Goal: Task Accomplishment & Management: Manage account settings

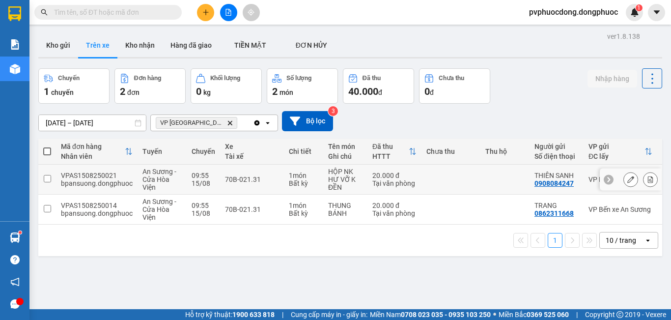
click at [644, 176] on button at bounding box center [651, 179] width 14 height 17
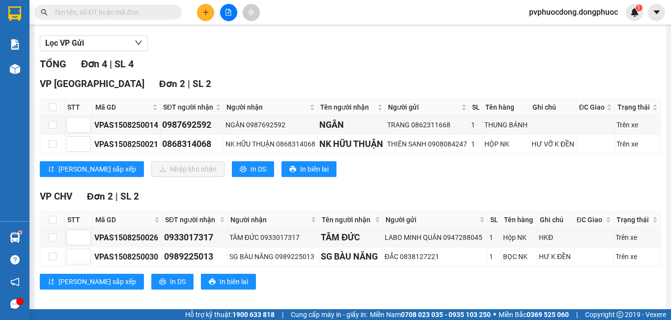
scroll to position [137, 0]
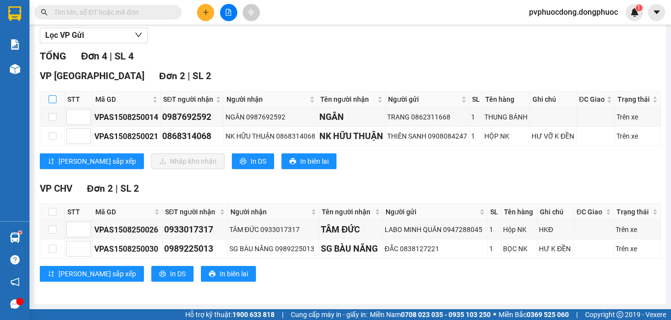
click at [52, 95] on input "checkbox" at bounding box center [53, 99] width 8 height 8
checkbox input "true"
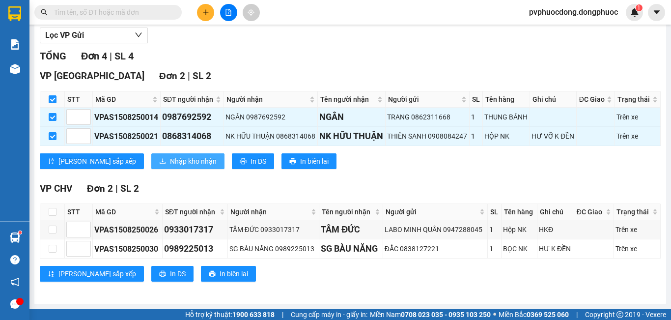
drag, startPoint x: 134, startPoint y: 151, endPoint x: 138, endPoint y: 163, distance: 12.3
click at [135, 153] on div "VP [GEOGRAPHIC_DATA] 2 | SL 2 STT Mã GD SĐT người [PERSON_NAME] Người [PERSON_N…" at bounding box center [350, 123] width 621 height 108
click at [170, 164] on span "Nhập kho nhận" at bounding box center [193, 161] width 47 height 11
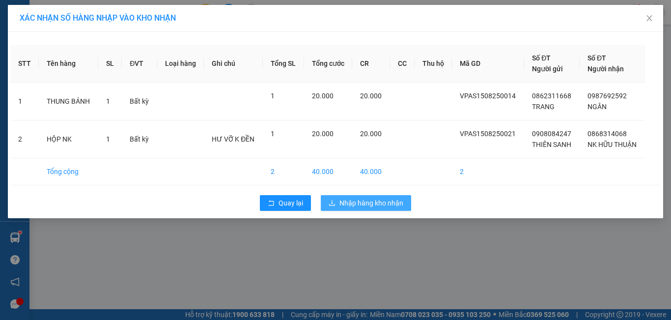
click at [386, 199] on span "Nhập hàng kho nhận" at bounding box center [372, 203] width 64 height 11
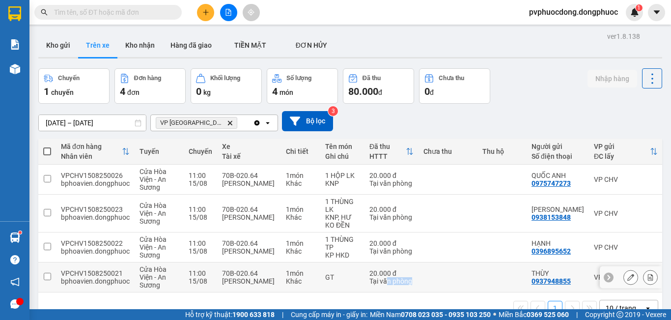
drag, startPoint x: 386, startPoint y: 291, endPoint x: 423, endPoint y: 290, distance: 37.4
click at [423, 290] on tr "VPCHV1508250021 bphoavien.dongphuoc Cửa [PERSON_NAME] - An [PERSON_NAME] 11:00 …" at bounding box center [433, 277] width 790 height 30
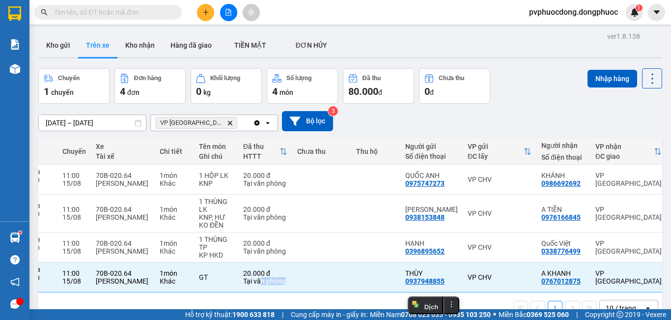
scroll to position [0, 73]
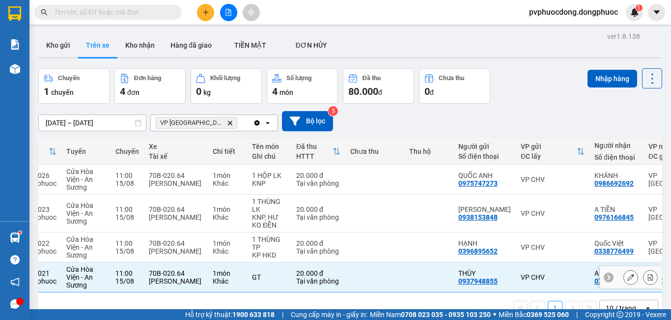
click at [433, 282] on td at bounding box center [428, 277] width 49 height 30
checkbox input "false"
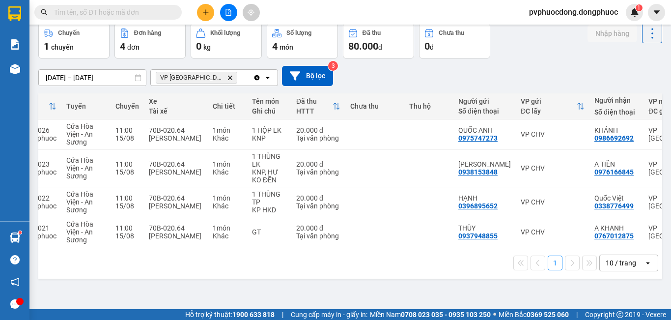
scroll to position [0, 0]
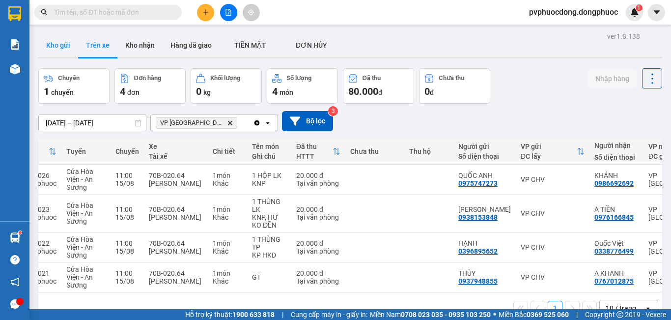
click at [68, 44] on button "Kho gửi" at bounding box center [58, 45] width 40 height 24
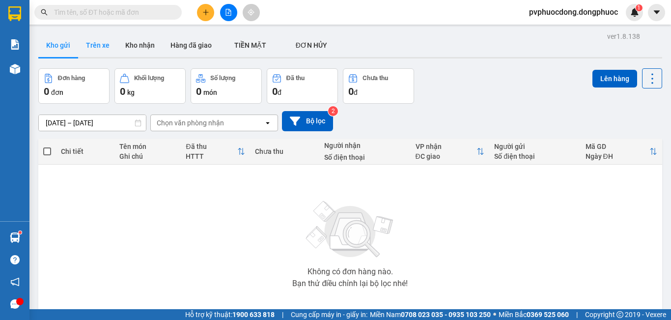
click at [80, 47] on button "Trên xe" at bounding box center [97, 45] width 39 height 24
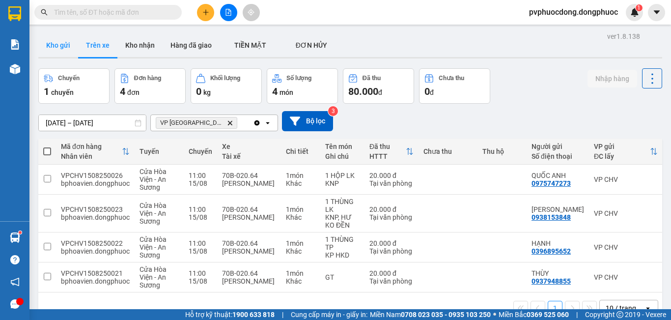
click at [68, 51] on button "Kho gửi" at bounding box center [58, 45] width 40 height 24
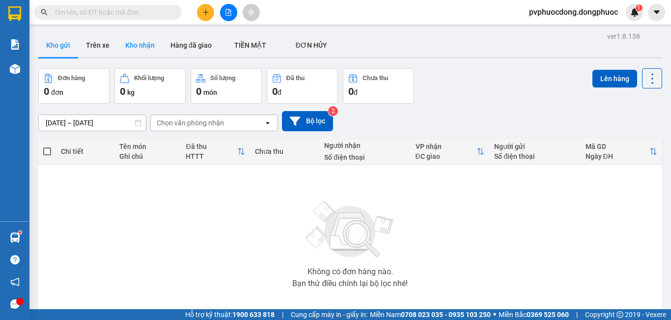
click at [128, 43] on button "Kho nhận" at bounding box center [139, 45] width 45 height 24
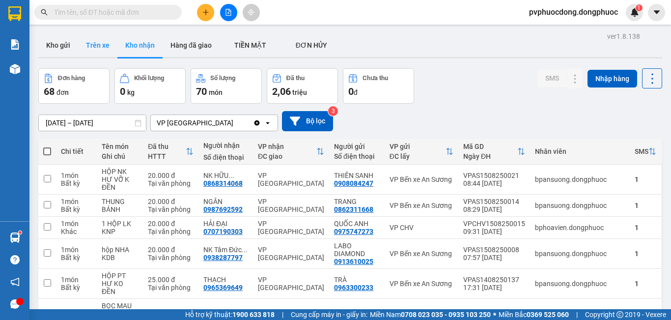
click at [102, 46] on button "Trên xe" at bounding box center [97, 45] width 39 height 24
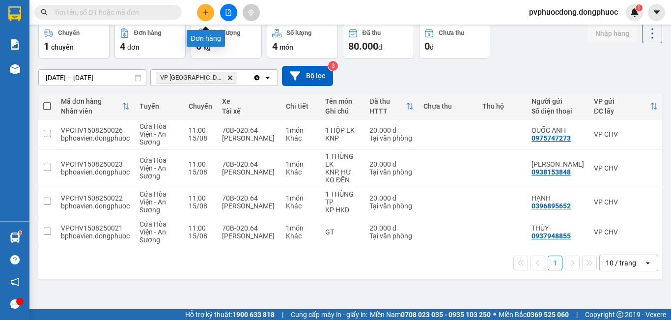
click at [209, 7] on button at bounding box center [205, 12] width 17 height 17
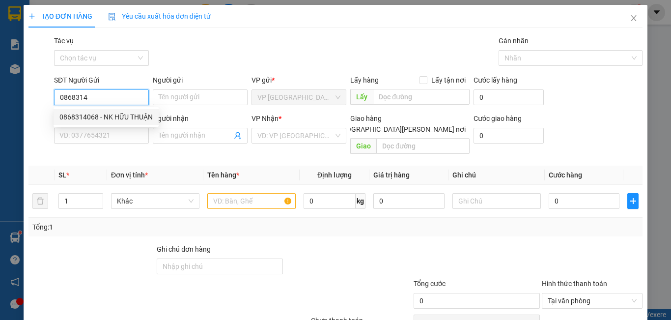
click at [97, 117] on div "0868314068 - NK HỮU THUẬN" at bounding box center [105, 117] width 93 height 11
type input "0868314068"
type input "NK HỮU THUẬN"
type input "0908084247"
type input "THIÊN SANH"
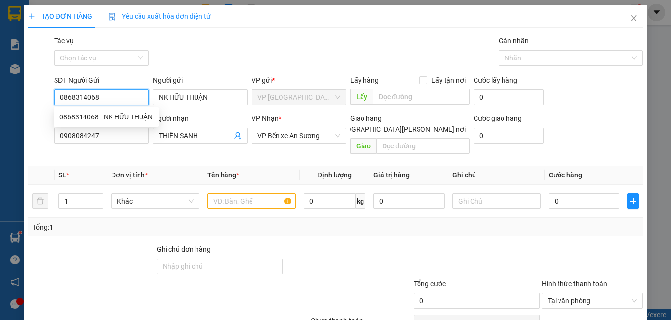
type input "20.000"
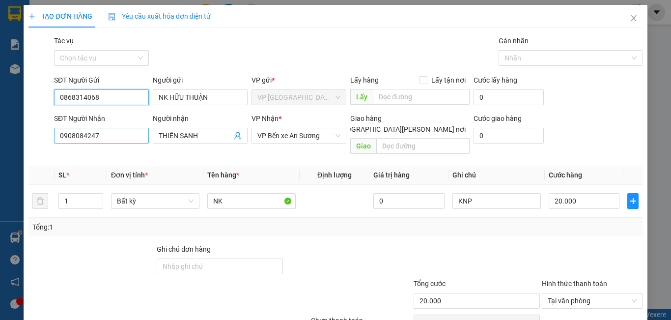
type input "0868314068"
drag, startPoint x: 106, startPoint y: 136, endPoint x: 1, endPoint y: 138, distance: 104.2
click at [3, 138] on div "TẠO ĐƠN HÀNG Yêu cầu xuất [PERSON_NAME] điện tử Transit Pickup Surcharge Ids Tr…" at bounding box center [335, 160] width 671 height 320
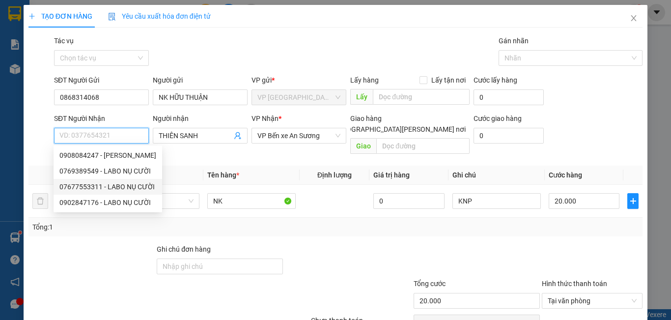
click at [128, 185] on div "07677553311 - LABO NỤ CƯỜI" at bounding box center [107, 186] width 97 height 11
type input "07677553311"
type input "LABO NỤ CƯỜI"
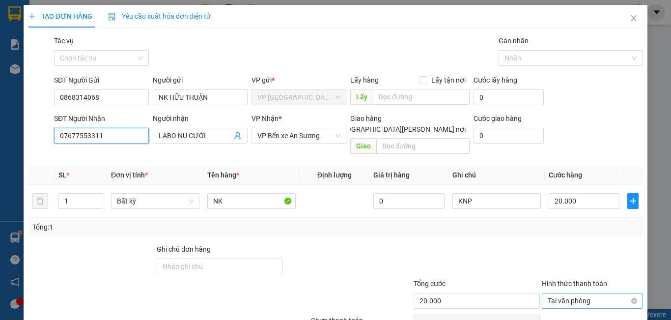
scroll to position [44, 0]
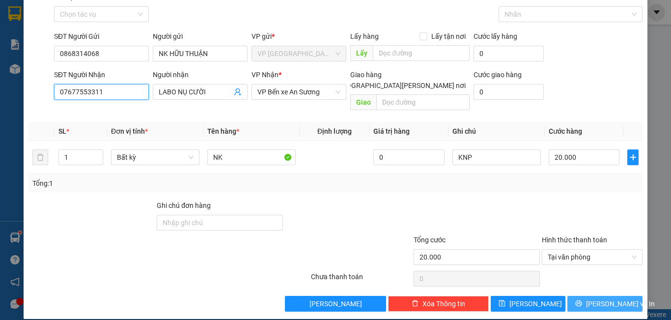
type input "07677553311"
click at [617, 298] on span "[PERSON_NAME] và In" at bounding box center [620, 303] width 69 height 11
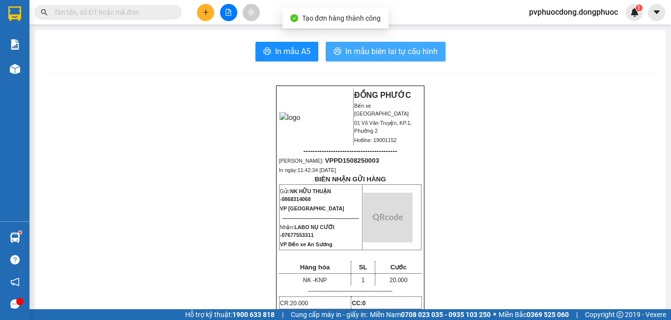
click at [391, 47] on span "In mẫu biên lai tự cấu hình" at bounding box center [391, 51] width 92 height 12
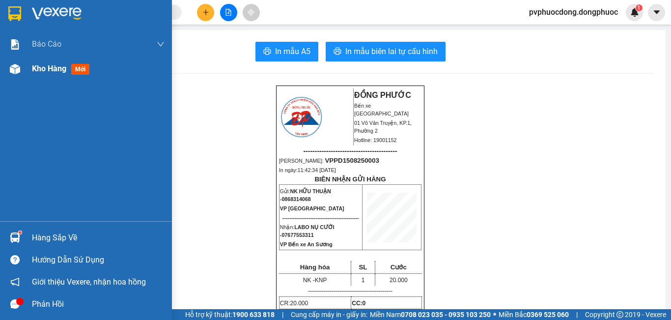
click at [15, 72] on img at bounding box center [15, 69] width 10 height 10
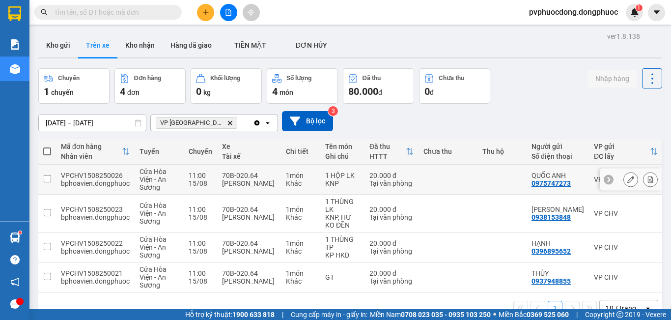
click at [320, 176] on td "1 HỘP LK KNP" at bounding box center [342, 180] width 44 height 30
checkbox input "true"
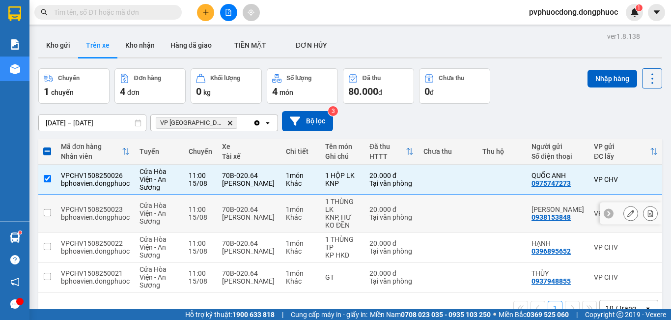
click at [312, 206] on div "1 món" at bounding box center [300, 209] width 29 height 8
checkbox input "true"
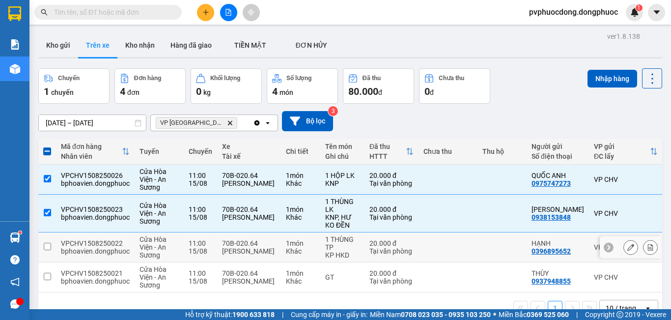
click at [305, 249] on div "Khác" at bounding box center [300, 251] width 29 height 8
checkbox input "true"
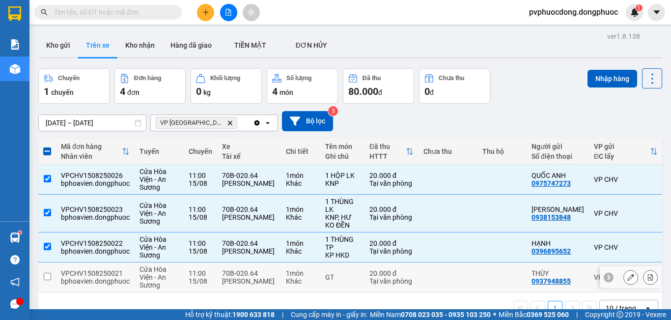
click at [307, 283] on div "Khác" at bounding box center [300, 281] width 29 height 8
checkbox input "true"
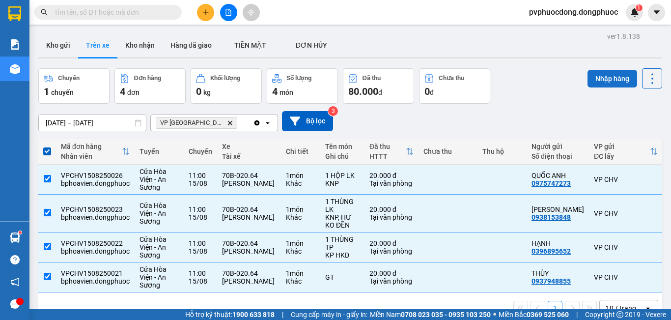
click at [605, 75] on button "Nhập hàng" at bounding box center [613, 79] width 50 height 18
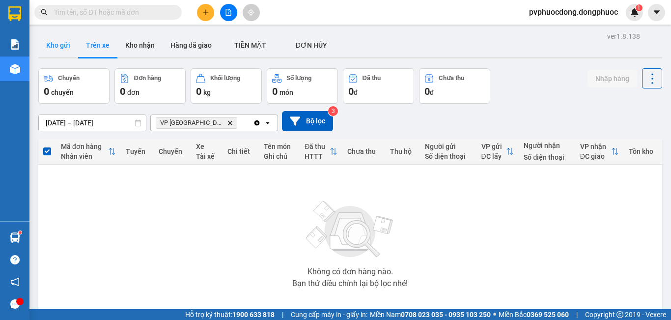
click at [57, 40] on button "Kho gửi" at bounding box center [58, 45] width 40 height 24
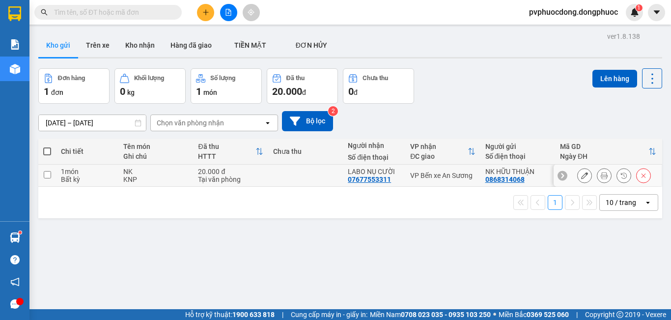
click at [115, 169] on td "1 món Bất kỳ" at bounding box center [87, 176] width 62 height 22
checkbox input "true"
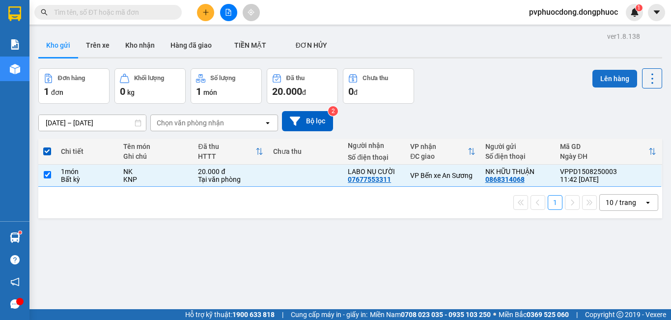
click at [593, 75] on button "Lên hàng" at bounding box center [615, 79] width 45 height 18
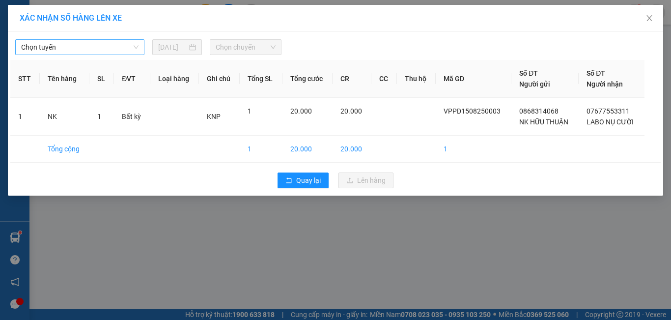
click at [126, 41] on span "Chọn tuyến" at bounding box center [79, 47] width 117 height 15
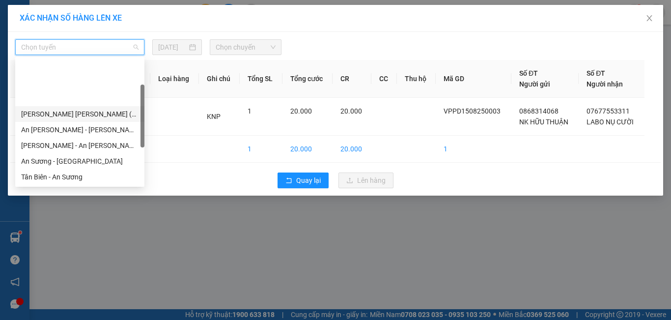
scroll to position [98, 0]
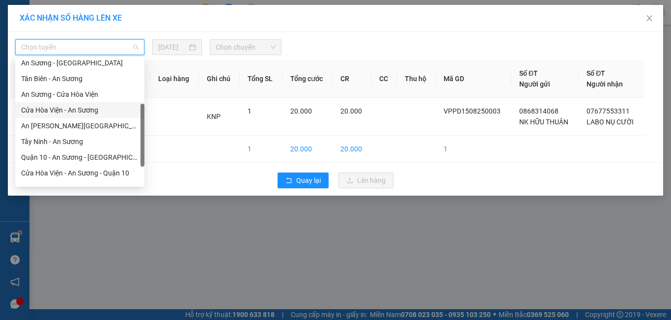
click at [64, 107] on div "Cửa Hòa Viện - An Sương" at bounding box center [79, 110] width 117 height 11
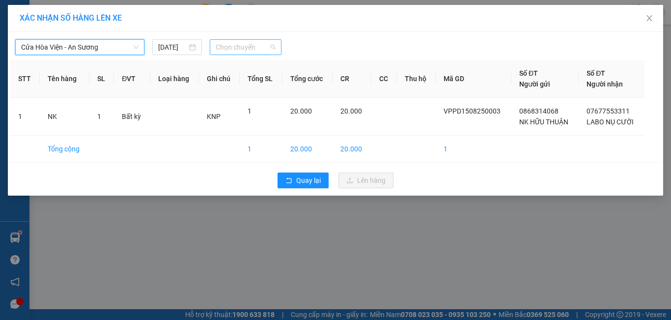
click at [237, 47] on span "Chọn chuyến" at bounding box center [246, 47] width 60 height 15
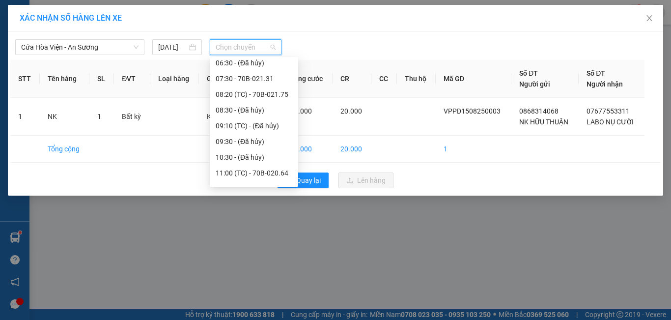
scroll to position [147, 0]
click at [283, 120] on div "11:00 (TC) - 70B-020.64" at bounding box center [254, 123] width 77 height 11
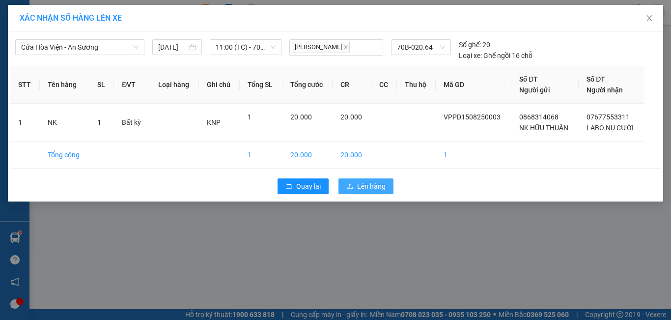
click at [369, 190] on span "Lên hàng" at bounding box center [371, 186] width 29 height 11
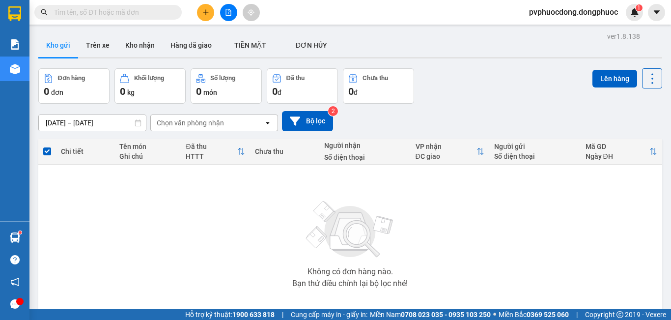
click at [171, 196] on div "Không có đơn hàng nào. Bạn thử điều chỉnh lại bộ lọc nhé!" at bounding box center [350, 241] width 614 height 147
click at [238, 195] on div "Không có đơn hàng nào. Bạn thử điều chỉnh lại bộ lọc nhé!" at bounding box center [350, 241] width 614 height 147
click at [144, 47] on button "Kho nhận" at bounding box center [139, 45] width 45 height 24
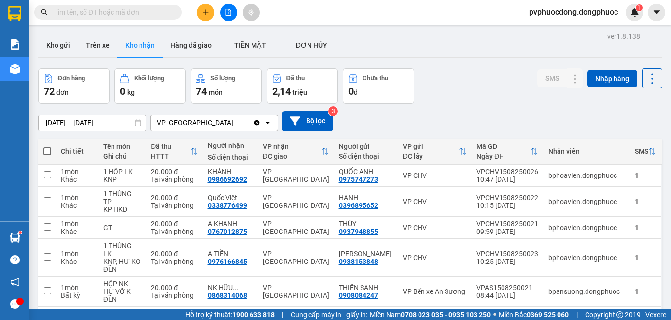
click at [205, 13] on icon "plus" at bounding box center [205, 12] width 7 height 7
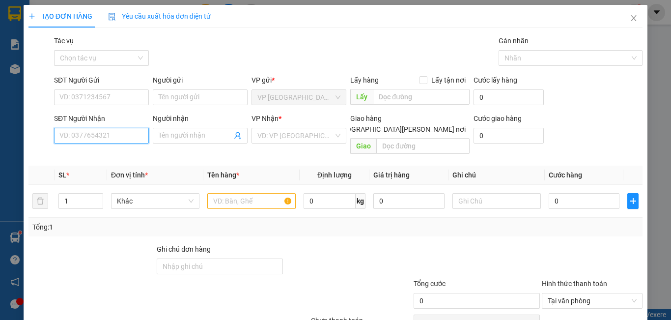
click at [118, 133] on input "SĐT Người Nhận" at bounding box center [101, 136] width 95 height 16
type input "0909929488"
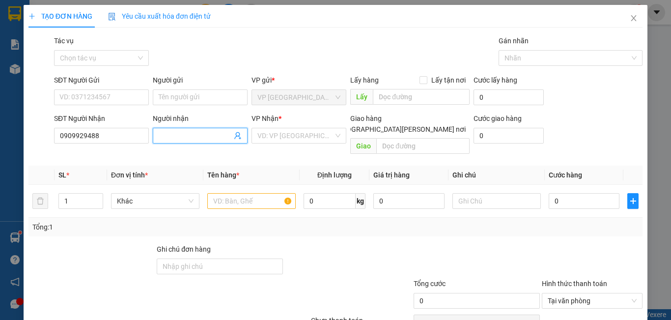
click at [180, 140] on input "Người nhận" at bounding box center [195, 135] width 73 height 11
type input "LẠI"
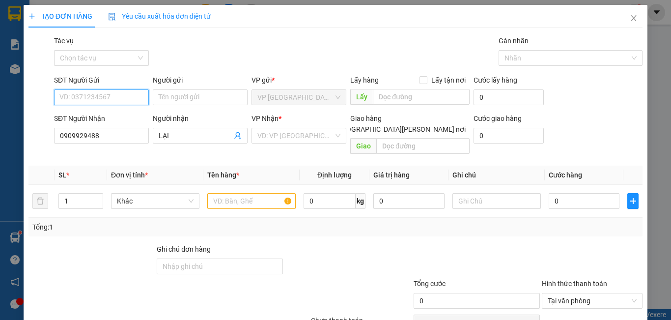
click at [129, 98] on input "SĐT Người Gửi" at bounding box center [101, 97] width 95 height 16
click at [119, 115] on div "0976380987 - [PERSON_NAME]" at bounding box center [107, 117] width 97 height 11
type input "0976380987"
type input "TRINH"
type input "60.000"
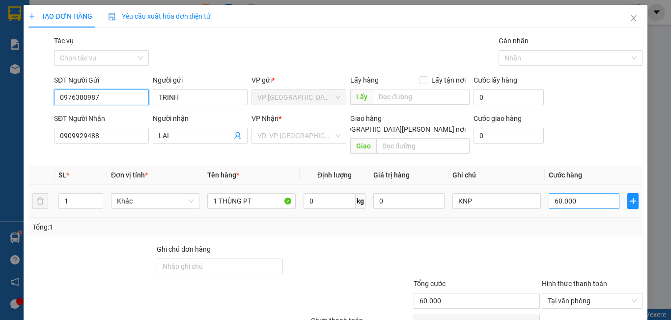
type input "0976380987"
click at [592, 193] on input "60.000" at bounding box center [584, 201] width 71 height 16
type input "3"
type input "30"
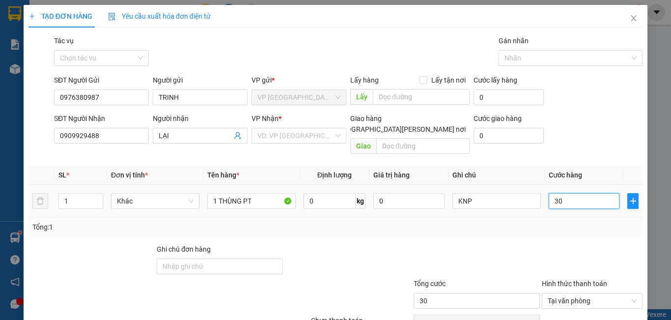
type input "30"
type input "30.000"
click at [565, 228] on div "Transit Pickup Surcharge Ids Transit Deliver Surcharge Ids Transit Deliver Surc…" at bounding box center [336, 195] width 614 height 320
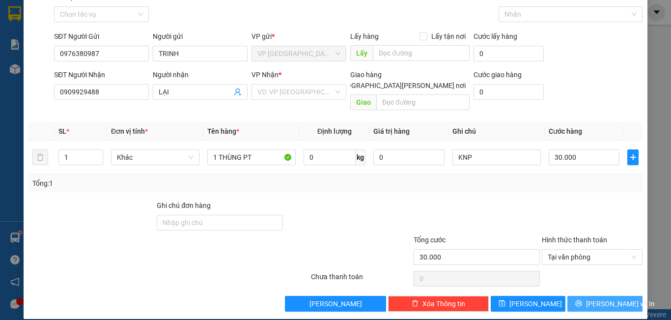
click at [602, 298] on span "[PERSON_NAME] và In" at bounding box center [620, 303] width 69 height 11
click at [320, 91] on input "search" at bounding box center [296, 92] width 76 height 15
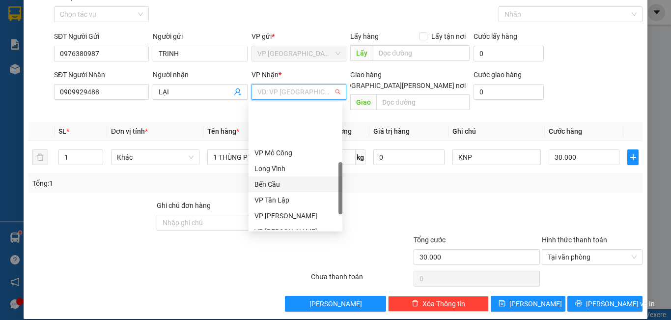
scroll to position [197, 0]
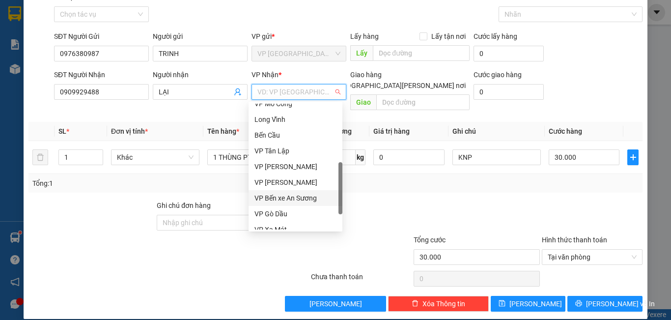
click at [302, 192] on div "VP Bến xe An Sương" at bounding box center [296, 198] width 94 height 16
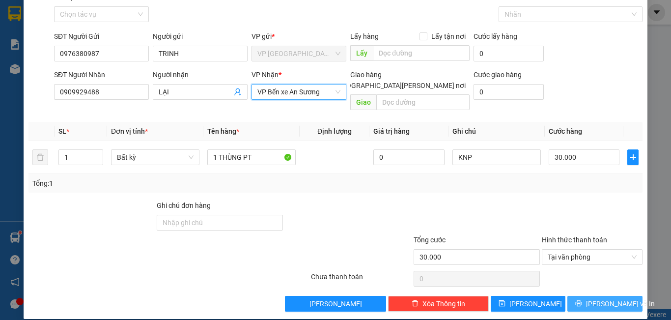
click at [600, 298] on span "[PERSON_NAME] và In" at bounding box center [620, 303] width 69 height 11
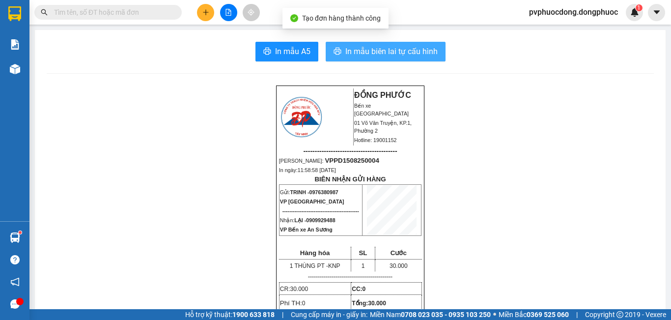
click at [378, 55] on span "In mẫu biên lai tự cấu hình" at bounding box center [391, 51] width 92 height 12
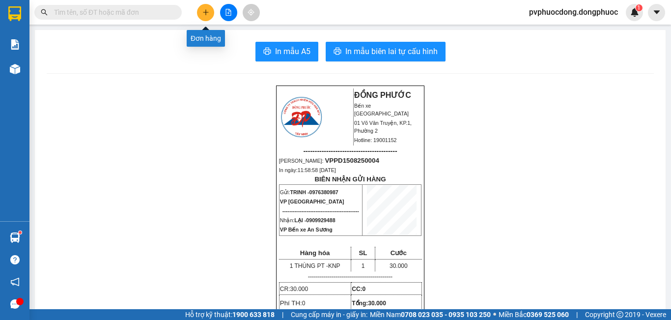
click at [201, 13] on button at bounding box center [205, 12] width 17 height 17
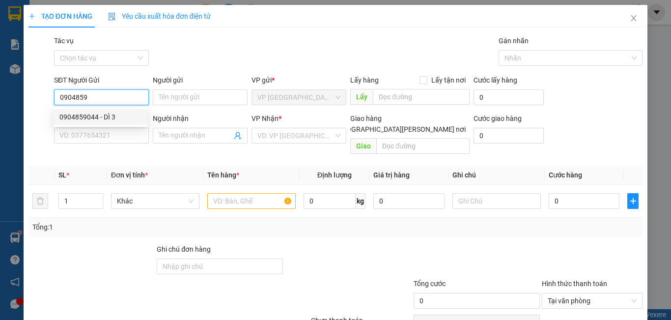
click at [76, 117] on div "0904859044 - DÌ 3" at bounding box center [100, 117] width 82 height 11
type input "0904859044"
type input "DÌ 3"
type input "0936236101"
type input "HUYỀN"
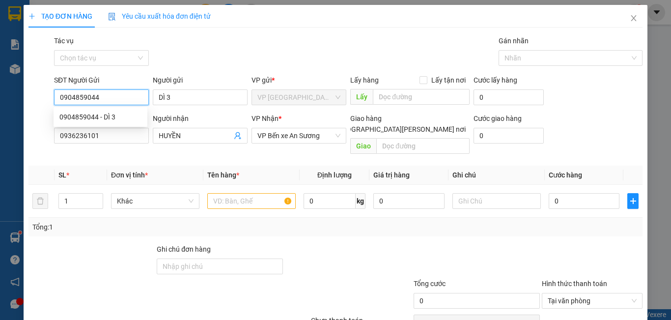
type input "30.000"
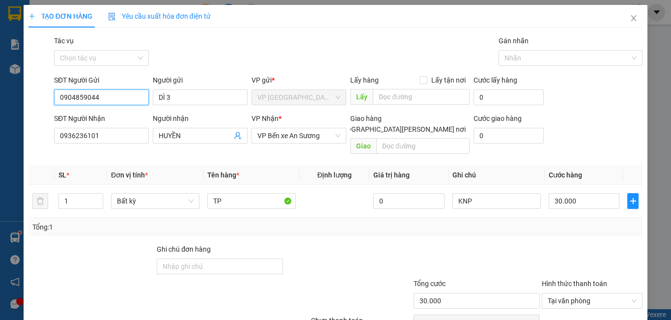
type input "0904859044"
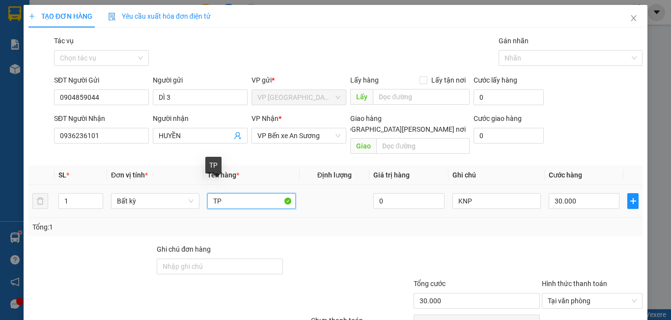
click at [238, 193] on input "TP" at bounding box center [251, 201] width 88 height 16
type input "T"
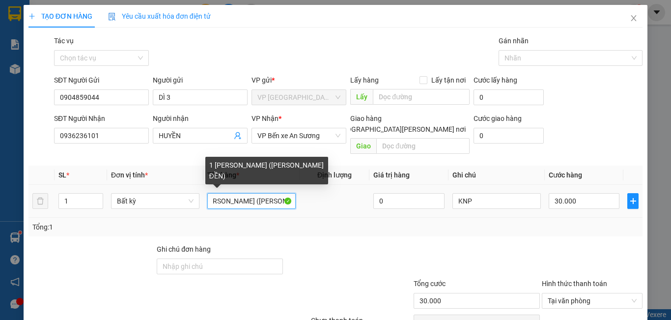
scroll to position [0, 18]
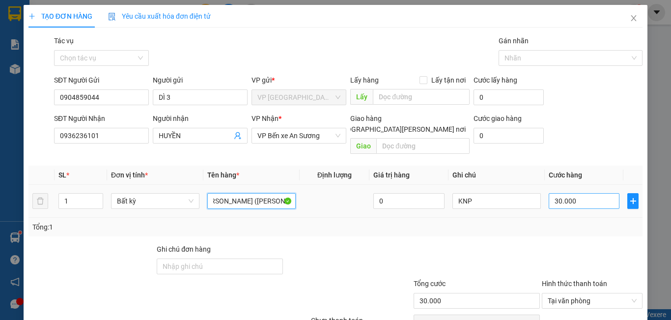
type input "1 [PERSON_NAME] ([PERSON_NAME] ĐỀN)"
click at [579, 193] on input "30.000" at bounding box center [584, 201] width 71 height 16
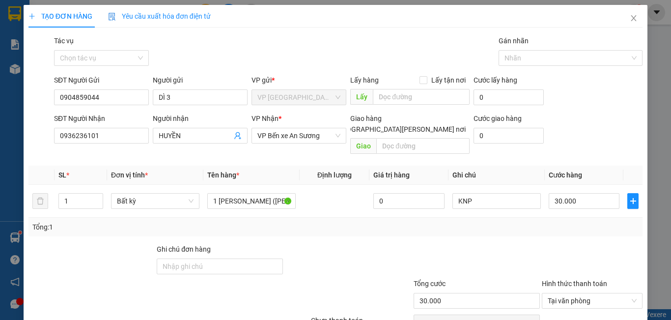
click at [546, 226] on div "Transit Pickup Surcharge Ids Transit Deliver Surcharge Ids Transit Deliver Surc…" at bounding box center [336, 195] width 614 height 320
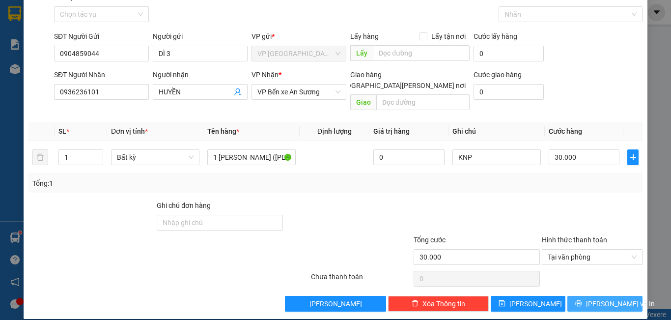
click at [611, 298] on span "[PERSON_NAME] và In" at bounding box center [620, 303] width 69 height 11
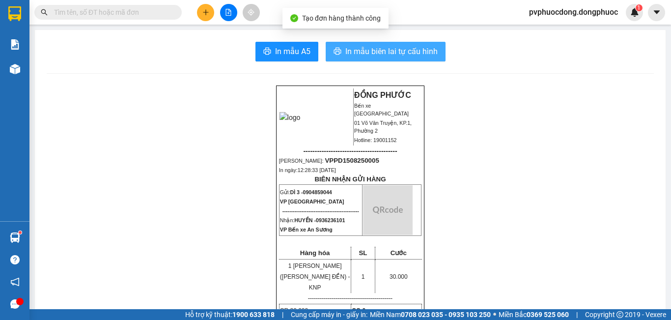
click at [419, 49] on span "In mẫu biên lai tự cấu hình" at bounding box center [391, 51] width 92 height 12
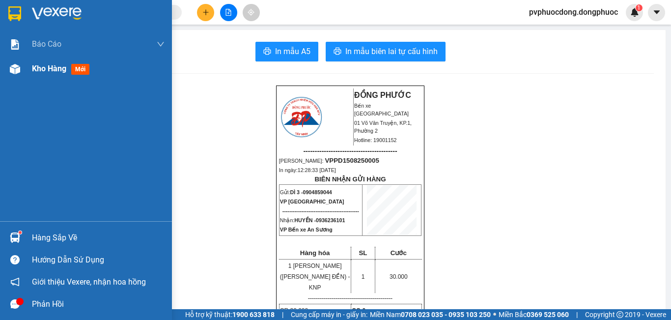
click at [20, 71] on div at bounding box center [14, 68] width 17 height 17
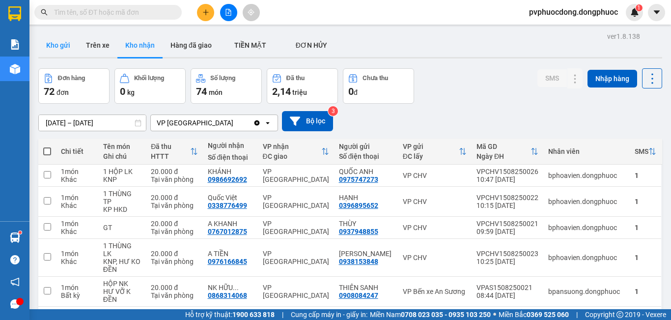
click at [68, 44] on button "Kho gửi" at bounding box center [58, 45] width 40 height 24
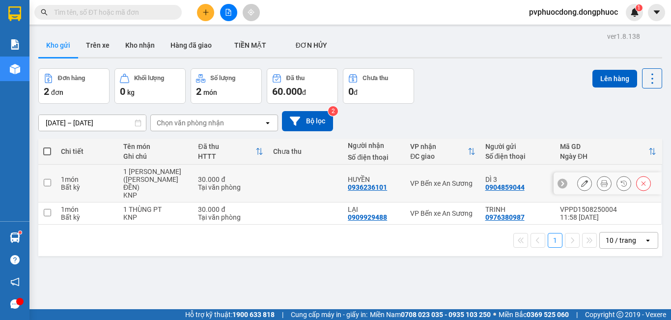
click at [194, 178] on td "30.000 đ Tại văn phòng" at bounding box center [230, 184] width 75 height 38
checkbox input "true"
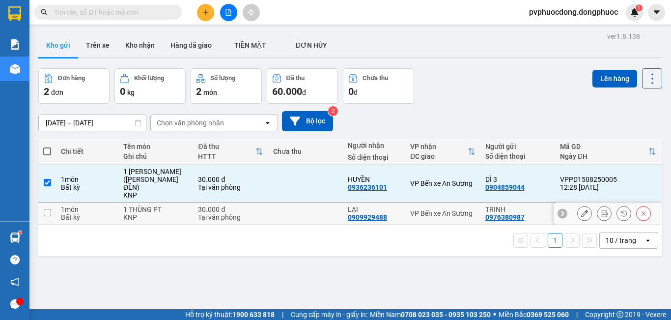
click at [198, 213] on div "Tại văn phòng" at bounding box center [230, 217] width 65 height 8
checkbox input "true"
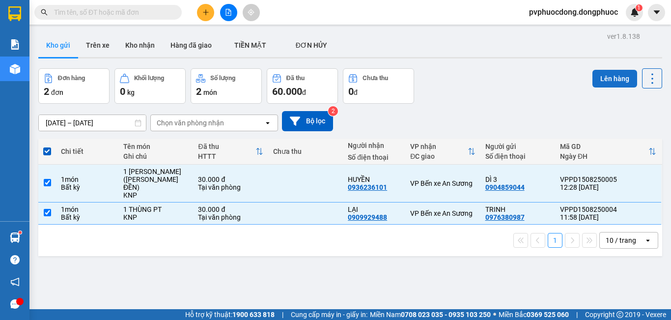
click at [618, 79] on button "Lên hàng" at bounding box center [615, 79] width 45 height 18
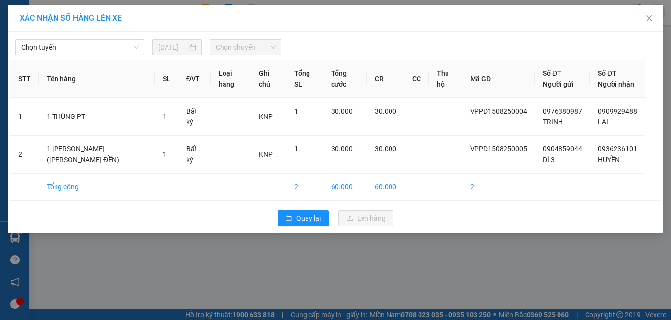
click at [129, 36] on div "[PERSON_NAME] [DATE] [PERSON_NAME]" at bounding box center [335, 44] width 651 height 21
click at [123, 45] on span "Chọn tuyến" at bounding box center [79, 47] width 117 height 15
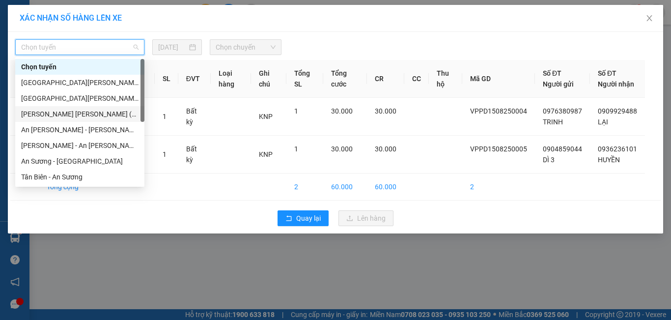
scroll to position [98, 0]
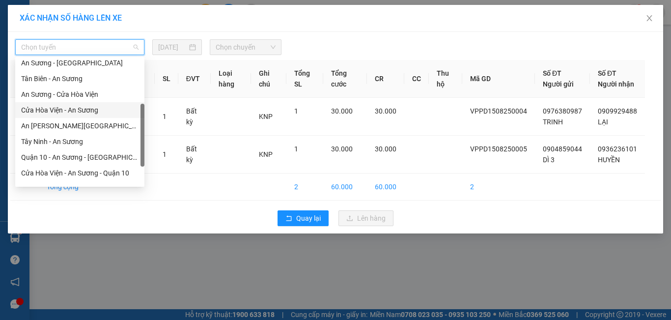
click at [78, 102] on div "Cửa Hòa Viện - An Sương" at bounding box center [79, 110] width 129 height 16
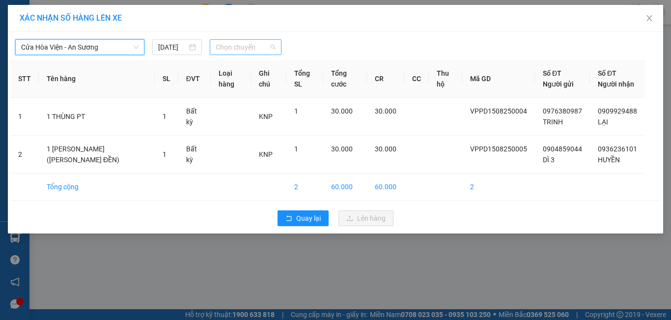
click at [229, 49] on span "Chọn chuyến" at bounding box center [246, 47] width 60 height 15
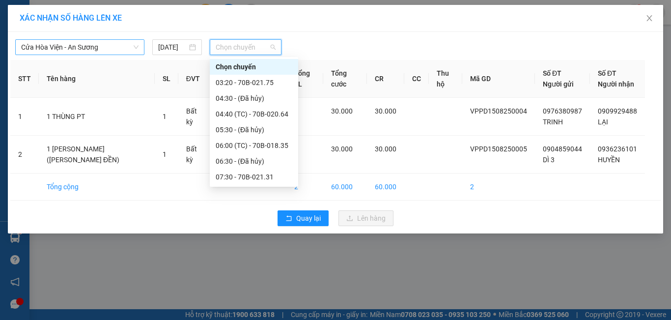
click at [125, 44] on span "Cửa Hòa Viện - An Sương" at bounding box center [79, 47] width 117 height 15
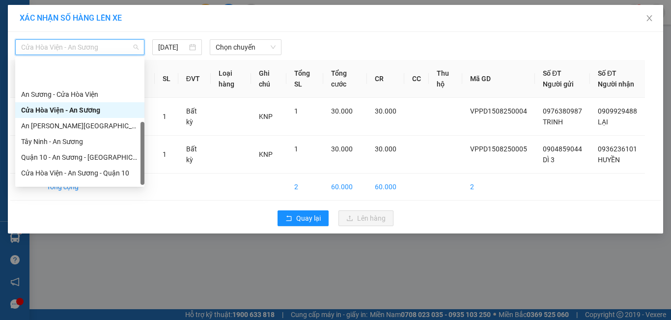
scroll to position [142, 0]
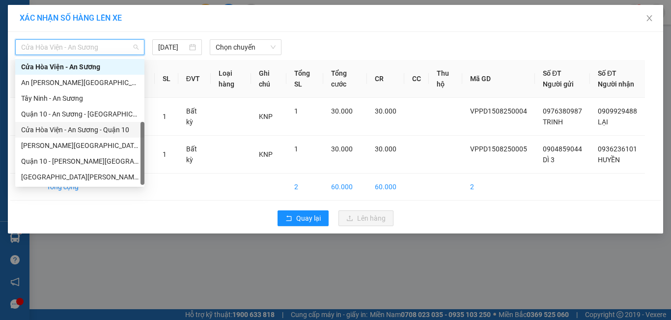
click at [103, 125] on div "Cửa Hòa Viện - An Sương - Quận 10" at bounding box center [79, 129] width 117 height 11
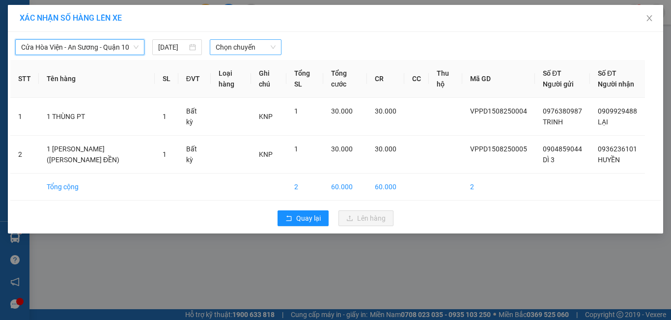
click at [254, 48] on span "Chọn chuyến" at bounding box center [246, 47] width 60 height 15
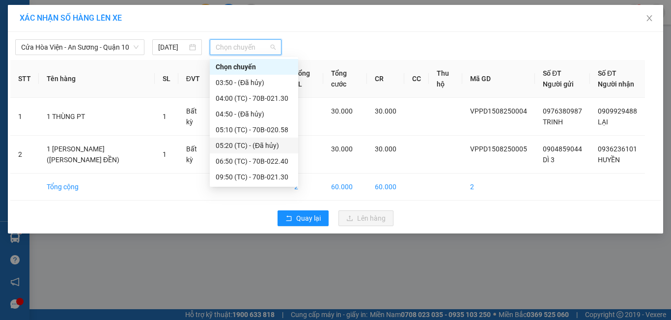
scroll to position [63, 0]
click at [276, 146] on div "12:10 (TC) - 70B-020.58" at bounding box center [254, 145] width 77 height 11
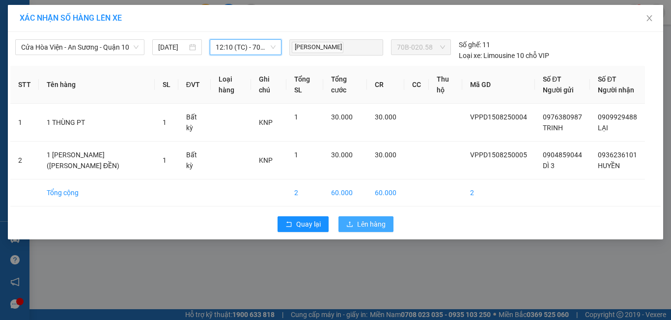
click at [371, 224] on span "Lên hàng" at bounding box center [371, 224] width 29 height 11
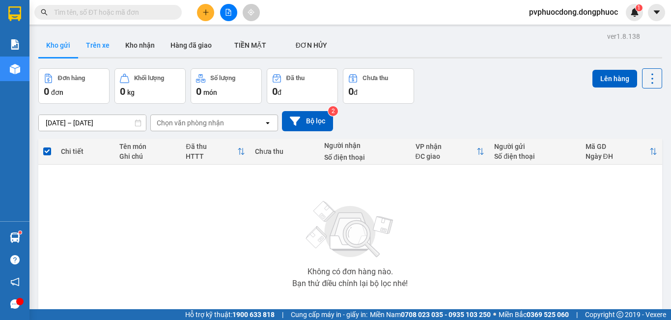
click at [99, 48] on button "Trên xe" at bounding box center [97, 45] width 39 height 24
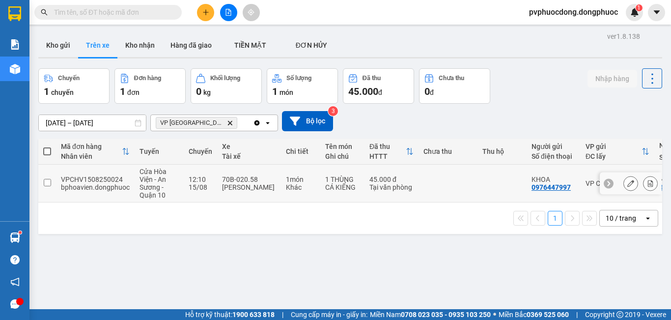
click at [268, 185] on div "[PERSON_NAME]" at bounding box center [249, 187] width 54 height 8
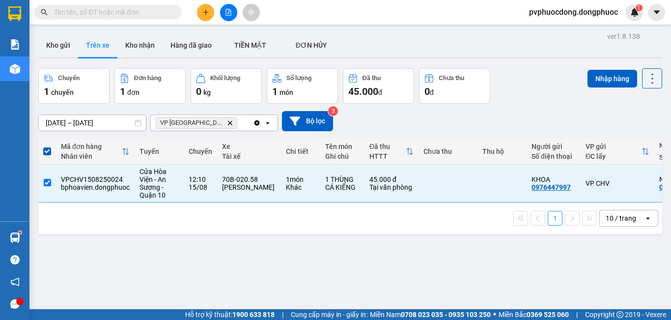
click at [607, 89] on div "Nhập hàng" at bounding box center [625, 85] width 75 height 35
click at [607, 85] on button "Nhập hàng" at bounding box center [613, 79] width 50 height 18
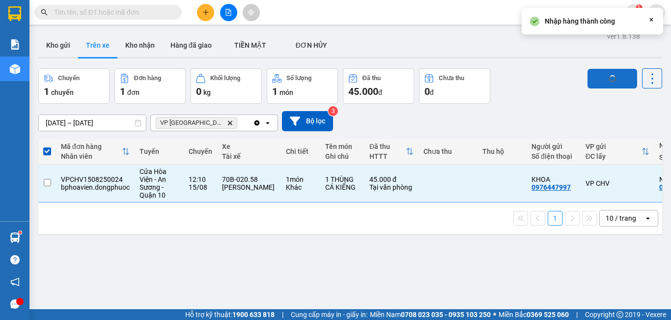
checkbox input "false"
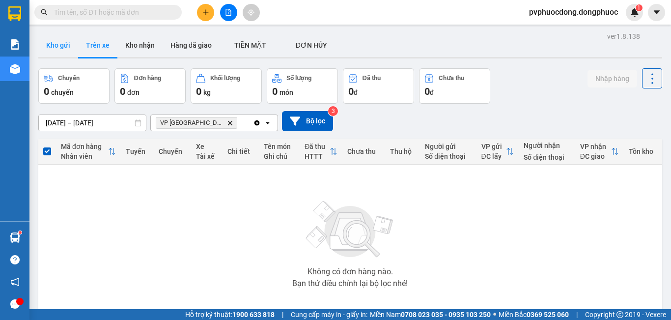
click at [66, 45] on button "Kho gửi" at bounding box center [58, 45] width 40 height 24
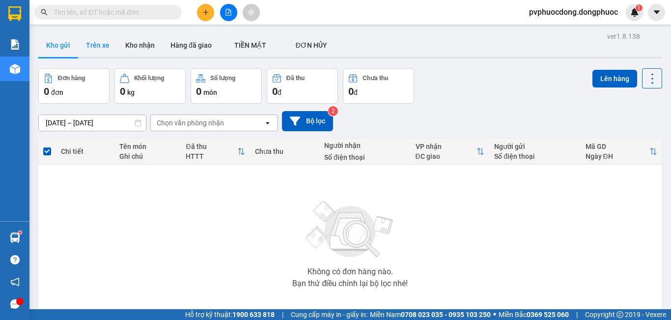
click at [90, 47] on button "Trên xe" at bounding box center [97, 45] width 39 height 24
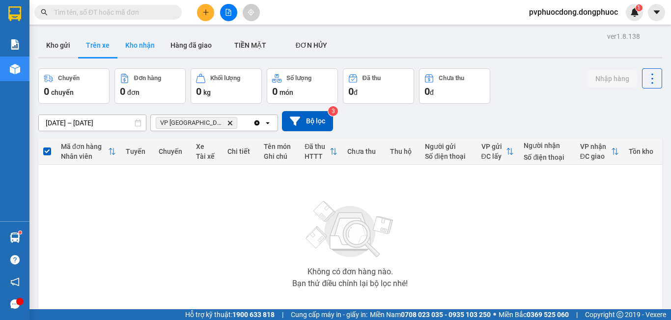
click at [130, 50] on button "Kho nhận" at bounding box center [139, 45] width 45 height 24
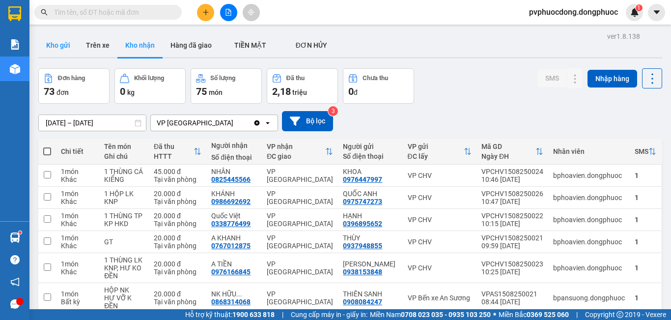
click at [75, 45] on button "Kho gửi" at bounding box center [58, 45] width 40 height 24
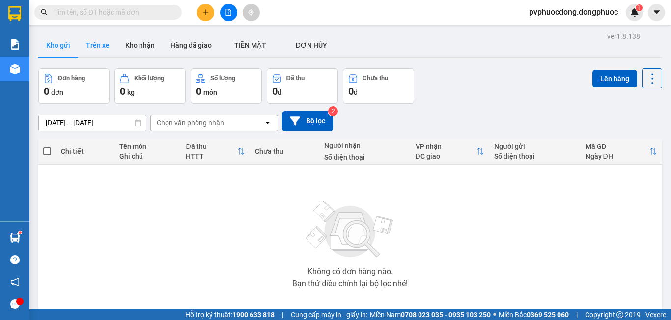
click at [102, 39] on button "Trên xe" at bounding box center [97, 45] width 39 height 24
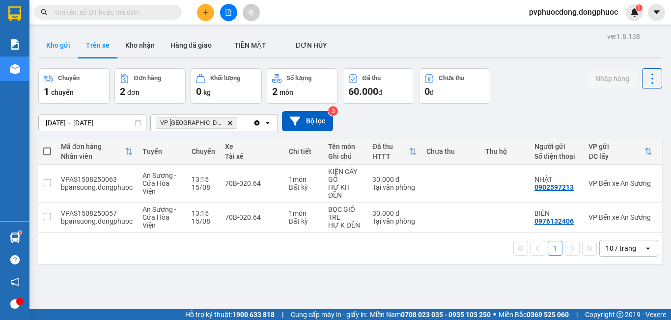
click at [65, 47] on button "Kho gửi" at bounding box center [58, 45] width 40 height 24
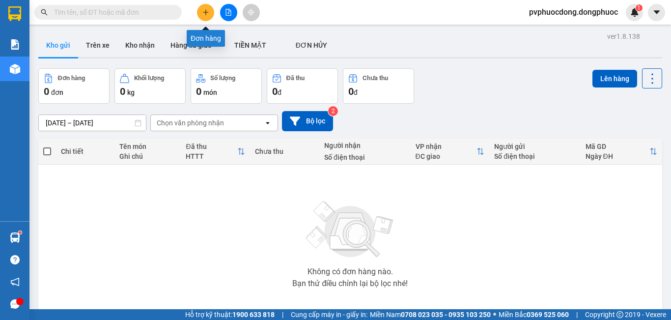
click at [206, 14] on icon "plus" at bounding box center [205, 11] width 0 height 5
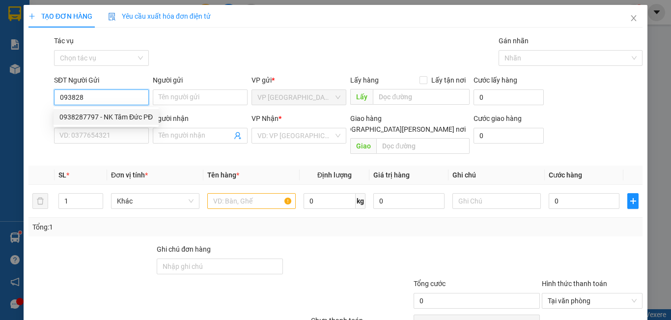
click at [112, 115] on div "0938287797 - NK Tâm Đức PĐ" at bounding box center [105, 117] width 93 height 11
type input "0938287797"
type input "NK Tâm Đức PĐ"
type input "0913610025"
type input "LABO DIAMOND"
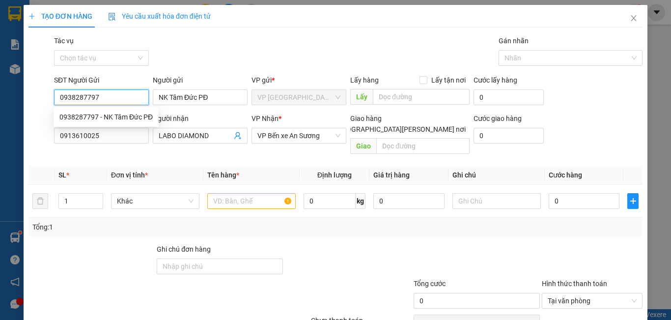
type input "20.000"
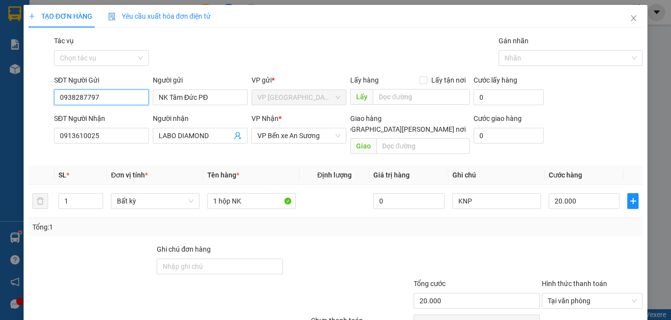
scroll to position [44, 0]
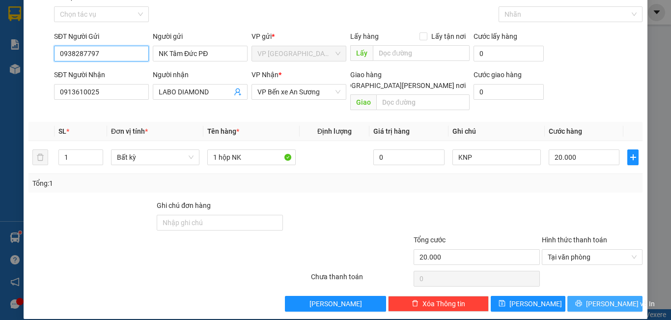
type input "0938287797"
click at [606, 298] on span "[PERSON_NAME] và In" at bounding box center [620, 303] width 69 height 11
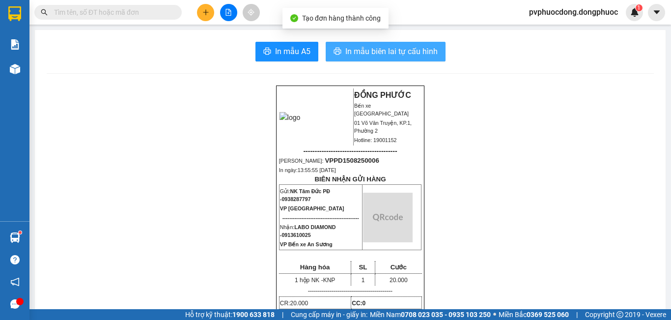
click at [428, 55] on span "In mẫu biên lai tự cấu hình" at bounding box center [391, 51] width 92 height 12
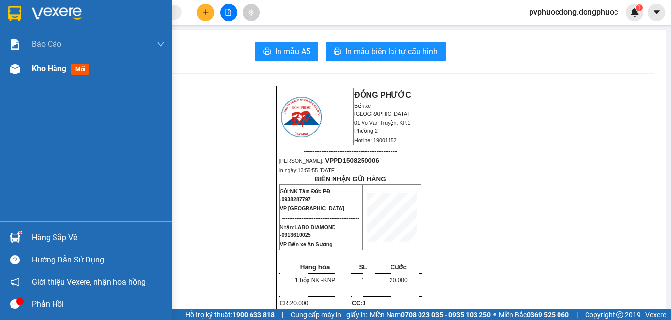
click at [23, 71] on div at bounding box center [14, 68] width 17 height 17
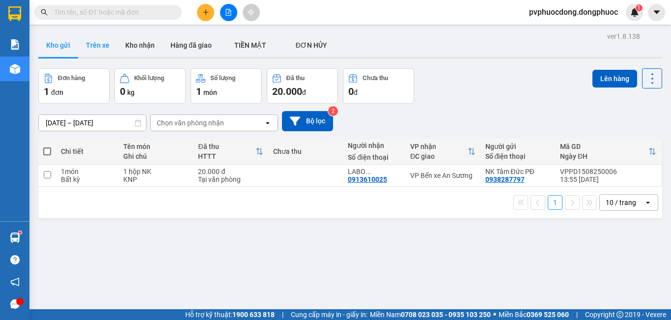
click at [108, 56] on button "Trên xe" at bounding box center [97, 45] width 39 height 24
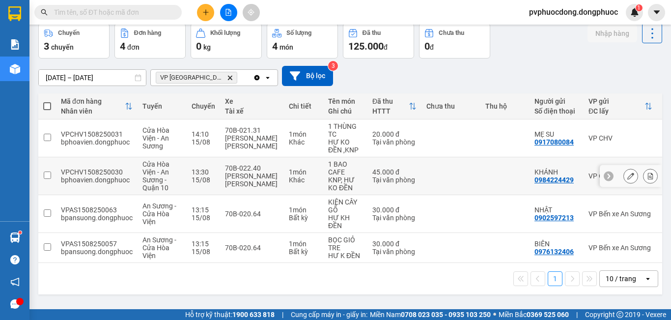
click at [249, 176] on div "[PERSON_NAME] [PERSON_NAME]" at bounding box center [252, 180] width 54 height 16
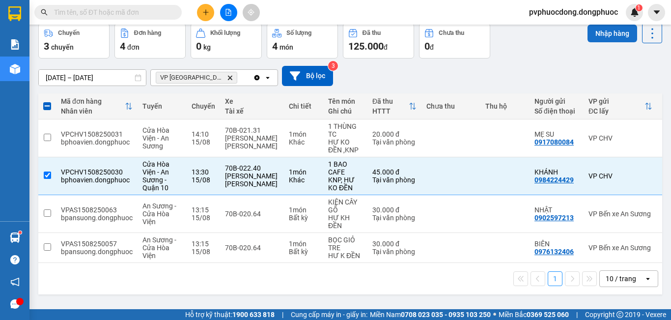
click at [595, 33] on button "Nhập hàng" at bounding box center [613, 34] width 50 height 18
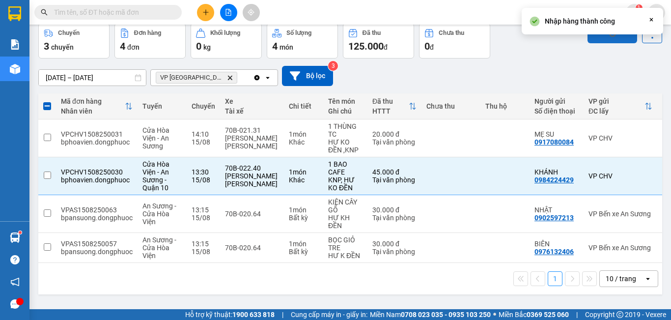
checkbox input "false"
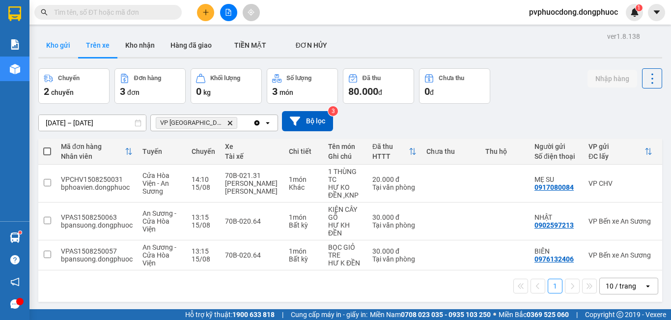
click at [50, 51] on button "Kho gửi" at bounding box center [58, 45] width 40 height 24
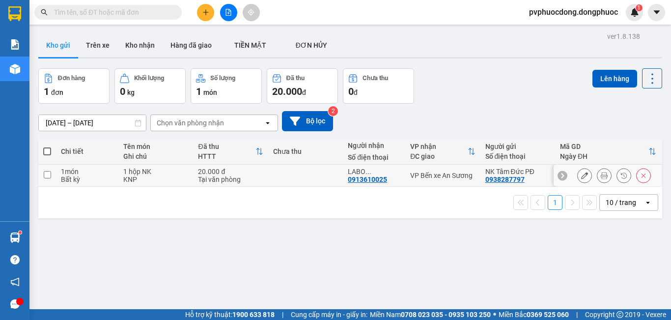
click at [78, 165] on td "1 món Bất kỳ" at bounding box center [87, 176] width 62 height 22
checkbox input "true"
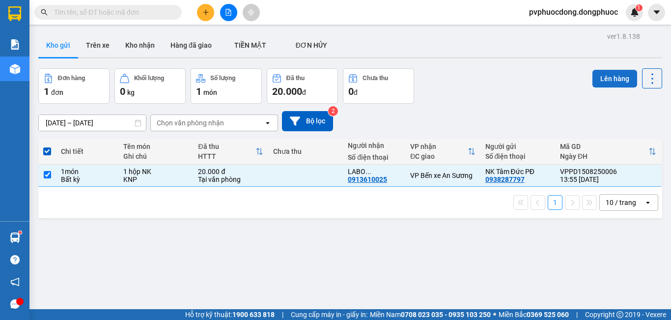
click at [608, 78] on button "Lên hàng" at bounding box center [615, 79] width 45 height 18
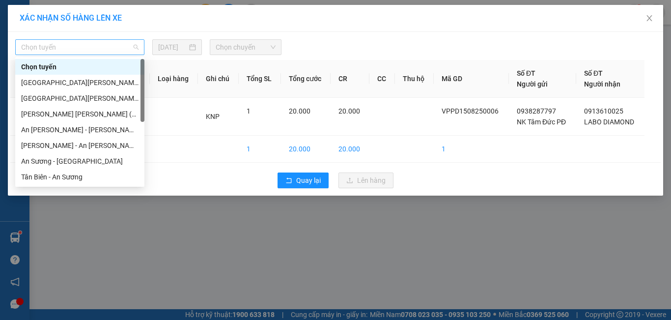
click at [89, 45] on span "Chọn tuyến" at bounding box center [79, 47] width 117 height 15
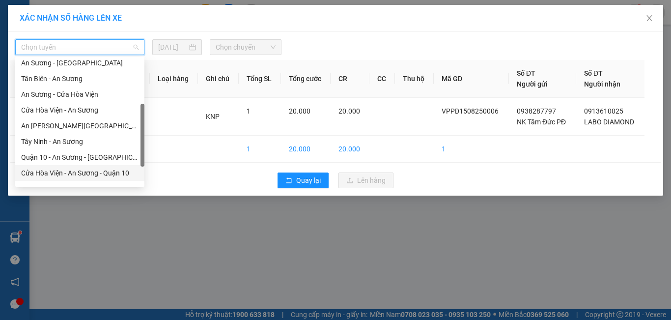
click at [54, 173] on div "Cửa Hòa Viện - An Sương - Quận 10" at bounding box center [79, 173] width 117 height 11
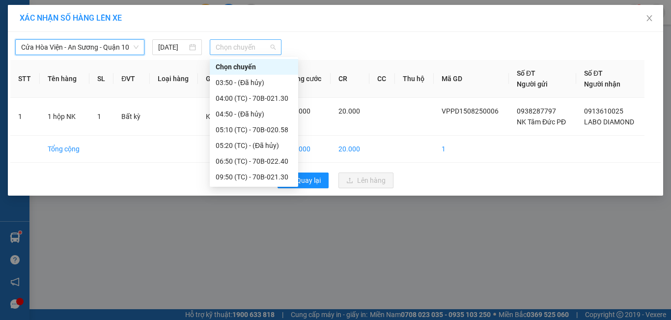
drag, startPoint x: 215, startPoint y: 52, endPoint x: 228, endPoint y: 49, distance: 13.0
click at [223, 50] on div "Chọn chuyến" at bounding box center [246, 47] width 72 height 16
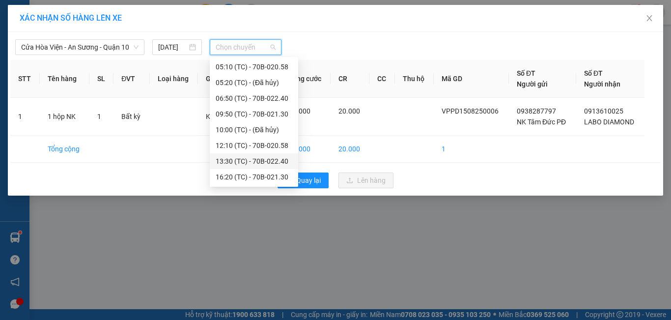
click at [249, 155] on div "13:30 (TC) - 70B-022.40" at bounding box center [254, 161] width 88 height 16
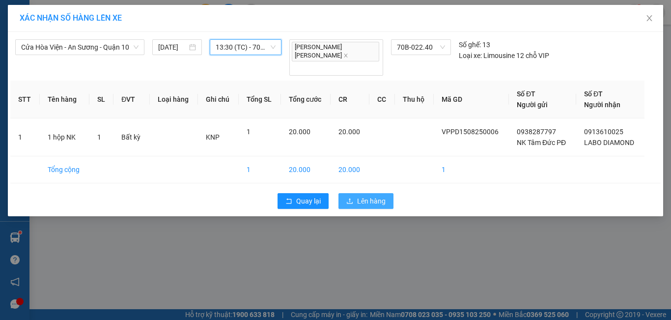
click at [370, 196] on span "Lên hàng" at bounding box center [371, 201] width 29 height 11
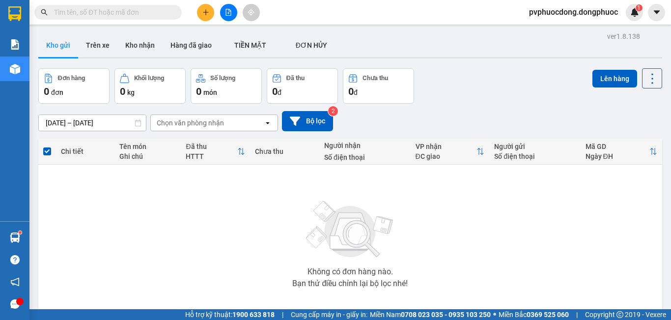
click at [208, 15] on icon "plus" at bounding box center [205, 12] width 7 height 7
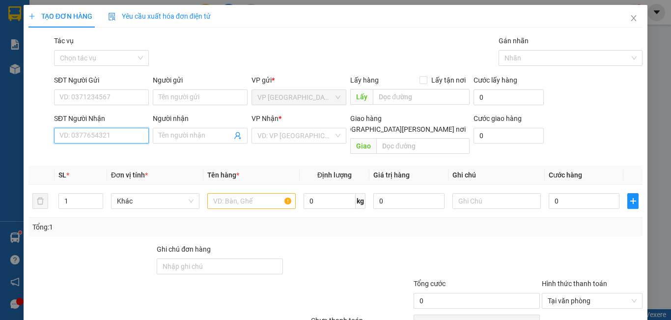
click at [81, 135] on input "SĐT Người Nhận" at bounding box center [101, 136] width 95 height 16
click at [99, 157] on div "0979391859 - PHONG" at bounding box center [100, 155] width 82 height 11
type input "0979391859"
type input "PHONG"
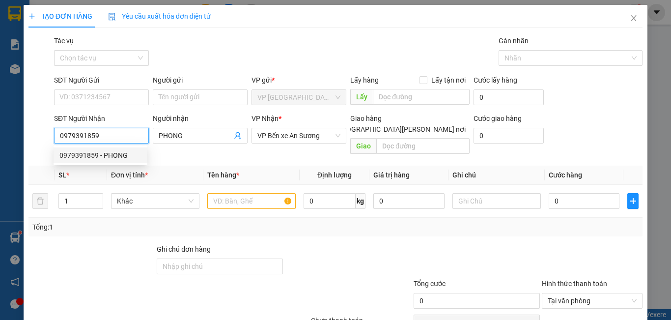
type input "190.000"
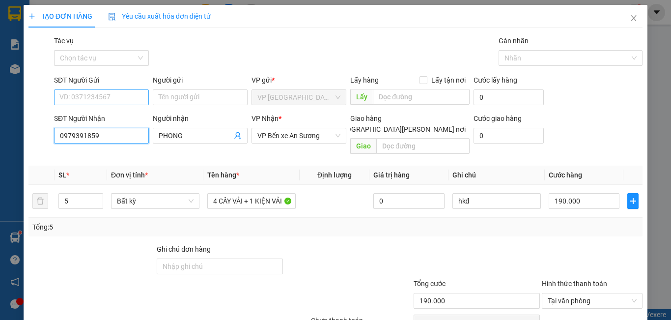
type input "0979391859"
click at [111, 95] on input "SĐT Người Gửi" at bounding box center [101, 97] width 95 height 16
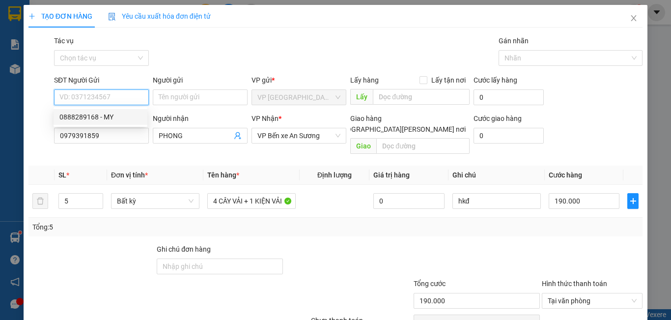
click at [118, 110] on div "0888289168 - MY" at bounding box center [101, 117] width 94 height 16
type input "0888289168"
type input "MY"
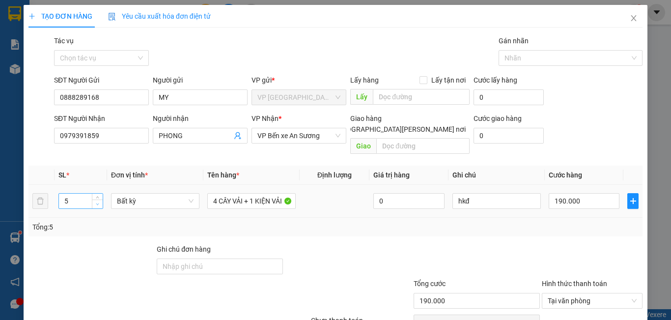
click at [92, 200] on span "Decrease Value" at bounding box center [97, 204] width 11 height 9
click at [93, 200] on span "Decrease Value" at bounding box center [97, 204] width 11 height 9
type input "1"
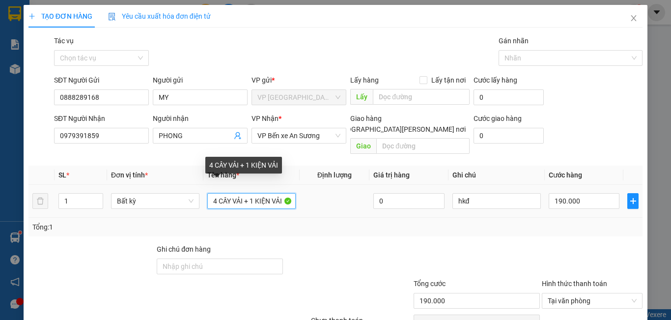
drag, startPoint x: 283, startPoint y: 188, endPoint x: 153, endPoint y: 201, distance: 129.9
click at [167, 201] on tr "1 Bất kỳ 4 CÂY VẢI + 1 KIỆN VẢI 0 hkđ 190.000" at bounding box center [336, 201] width 614 height 33
type input "0"
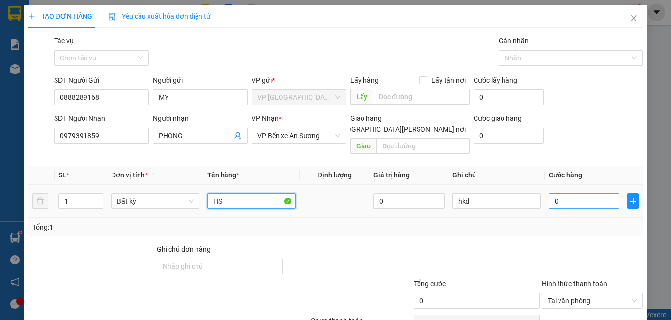
type input "HS"
click at [571, 193] on input "0" at bounding box center [584, 201] width 71 height 16
type input "2"
type input "20"
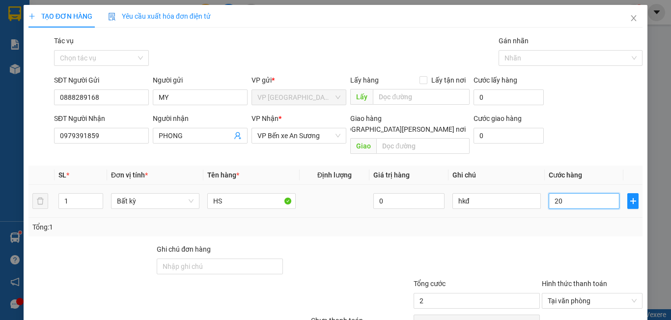
type input "20"
click at [515, 244] on div at bounding box center [477, 261] width 128 height 34
type input "20.000"
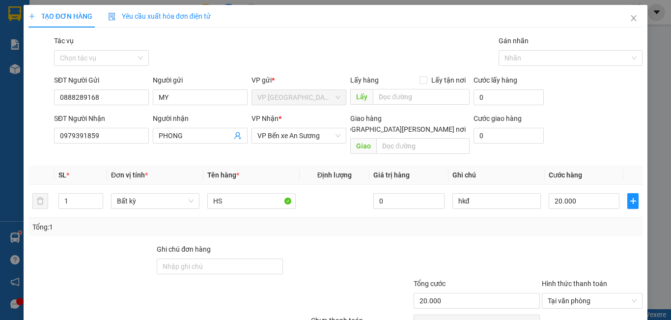
scroll to position [44, 0]
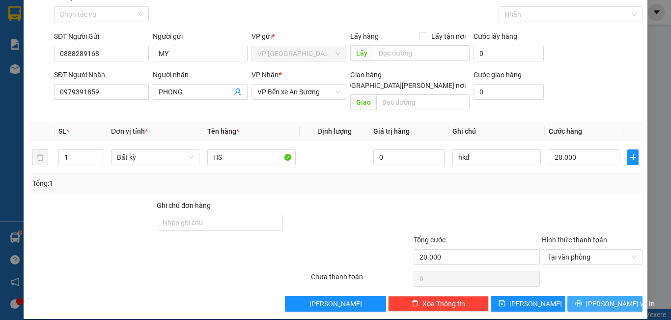
click at [580, 296] on button "[PERSON_NAME] và In" at bounding box center [605, 304] width 75 height 16
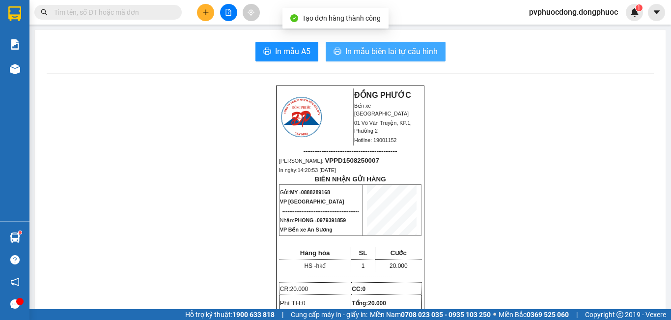
click at [395, 56] on span "In mẫu biên lai tự cấu hình" at bounding box center [391, 51] width 92 height 12
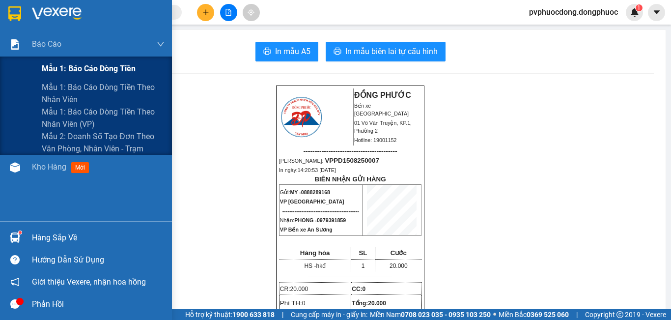
click at [41, 72] on div "Mẫu 1: Báo cáo dòng tiền" at bounding box center [86, 69] width 172 height 25
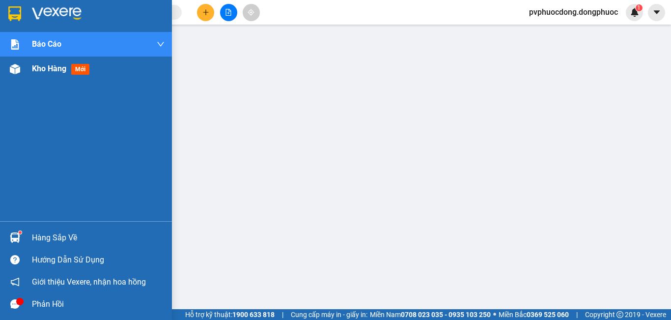
click at [7, 69] on div at bounding box center [14, 68] width 17 height 17
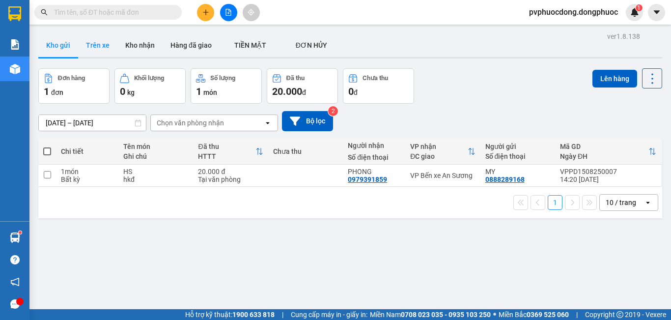
click at [97, 46] on button "Trên xe" at bounding box center [97, 45] width 39 height 24
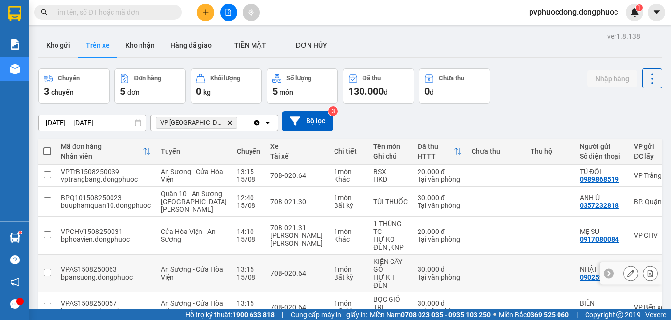
scroll to position [73, 0]
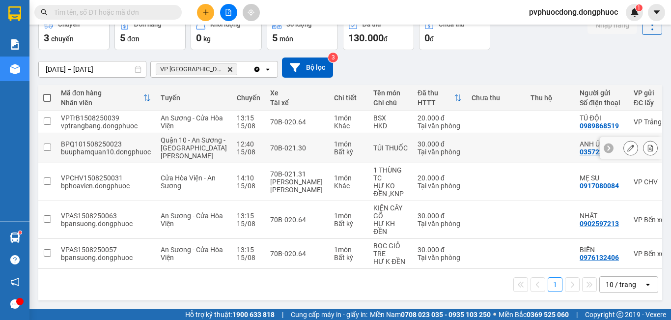
click at [329, 142] on td "1 món Bất kỳ" at bounding box center [348, 148] width 39 height 30
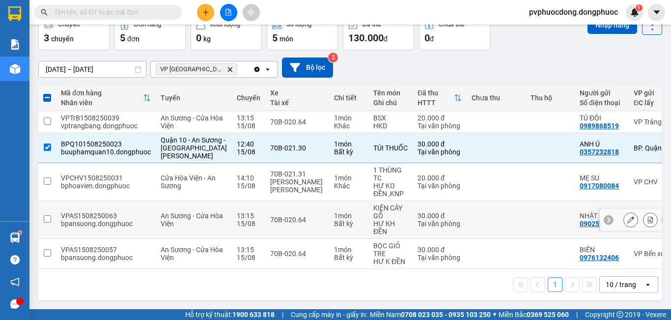
scroll to position [0, 0]
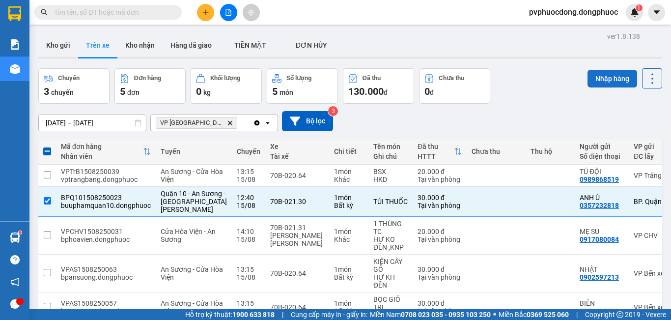
click at [610, 79] on button "Nhập hàng" at bounding box center [613, 79] width 50 height 18
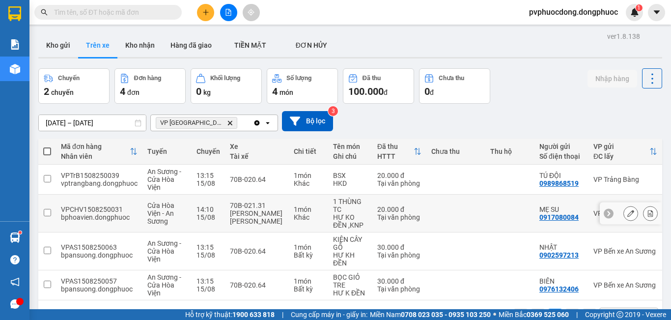
click at [247, 212] on div "[PERSON_NAME] [PERSON_NAME]" at bounding box center [257, 217] width 54 height 16
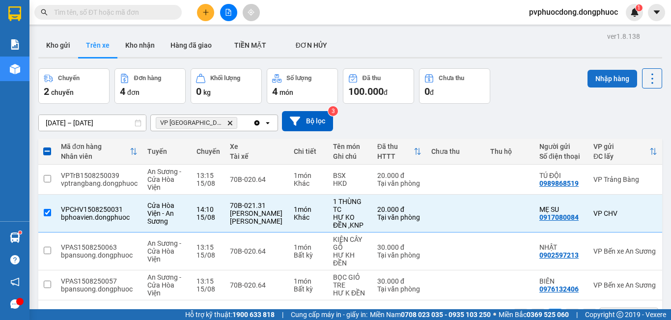
click at [598, 81] on button "Nhập hàng" at bounding box center [613, 79] width 50 height 18
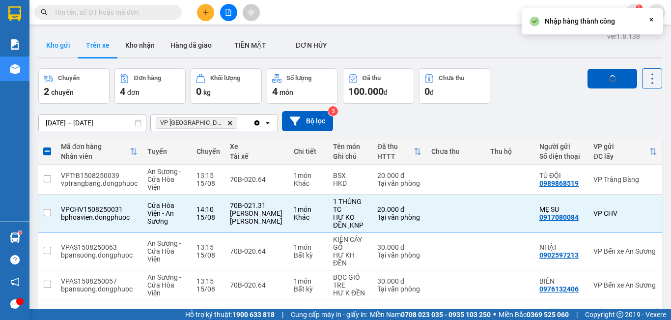
checkbox input "false"
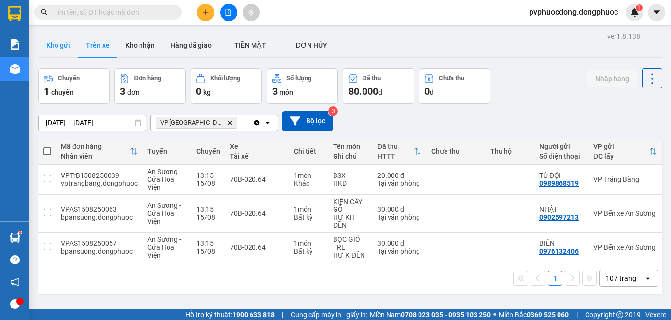
click at [56, 52] on button "Kho gửi" at bounding box center [58, 45] width 40 height 24
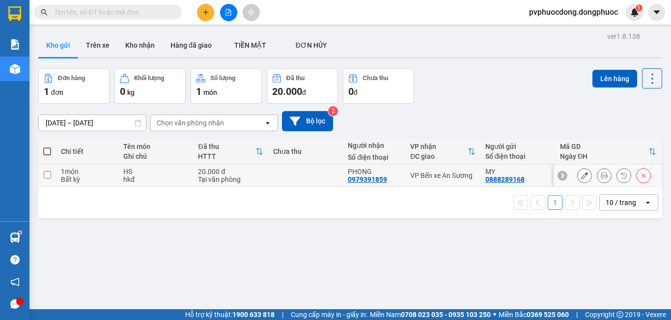
click at [113, 174] on div "1 món" at bounding box center [87, 172] width 53 height 8
checkbox input "true"
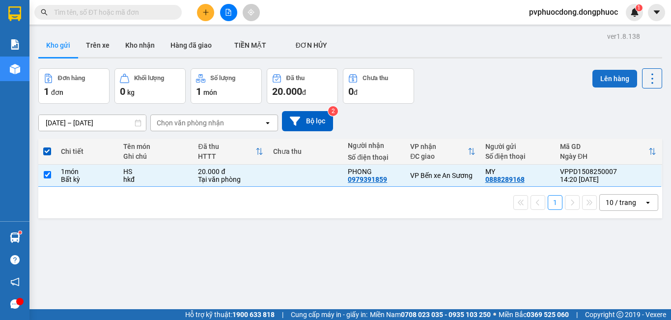
click at [608, 76] on button "Lên hàng" at bounding box center [615, 79] width 45 height 18
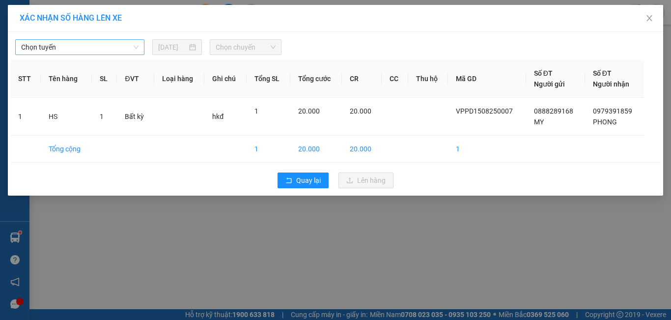
click at [121, 43] on span "Chọn tuyến" at bounding box center [79, 47] width 117 height 15
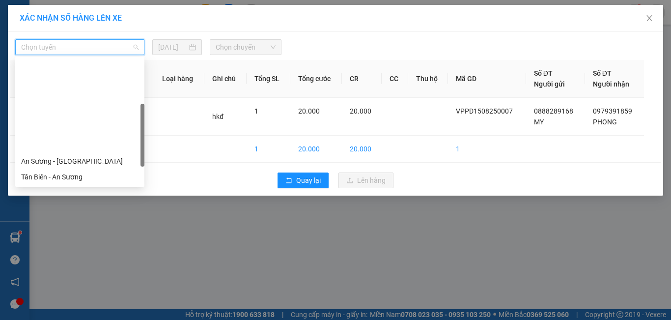
scroll to position [98, 0]
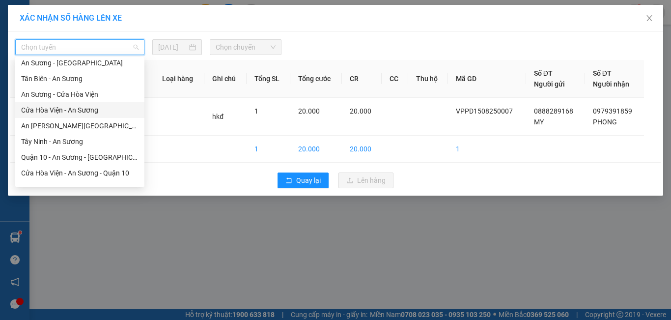
click at [87, 108] on div "Cửa Hòa Viện - An Sương" at bounding box center [79, 110] width 117 height 11
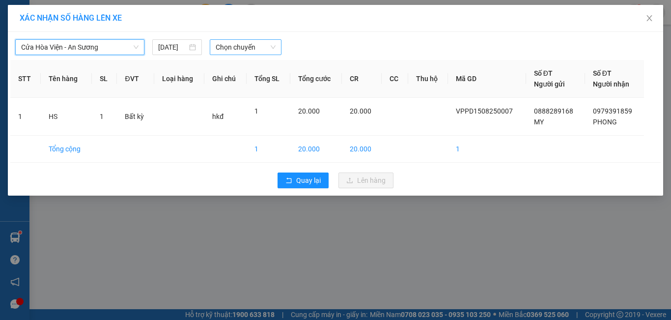
click at [263, 50] on span "Chọn chuyến" at bounding box center [246, 47] width 60 height 15
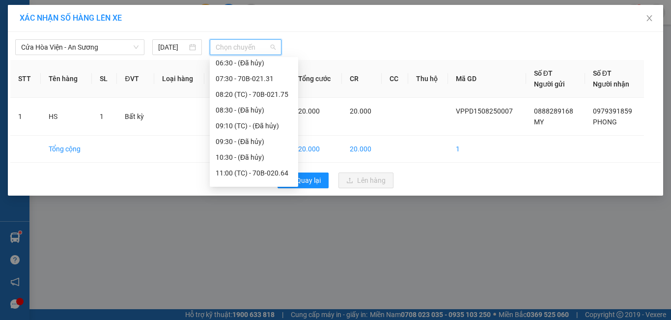
scroll to position [267, 0]
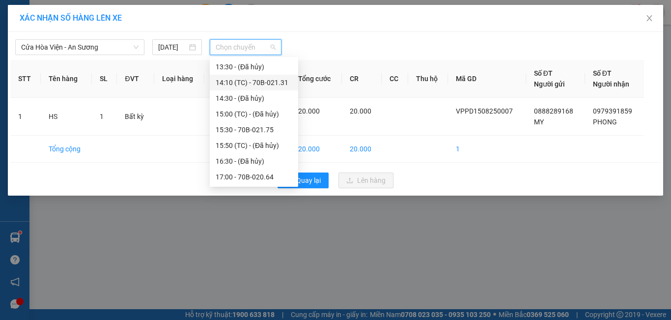
click at [278, 86] on div "14:10 (TC) - 70B-021.31" at bounding box center [254, 82] width 77 height 11
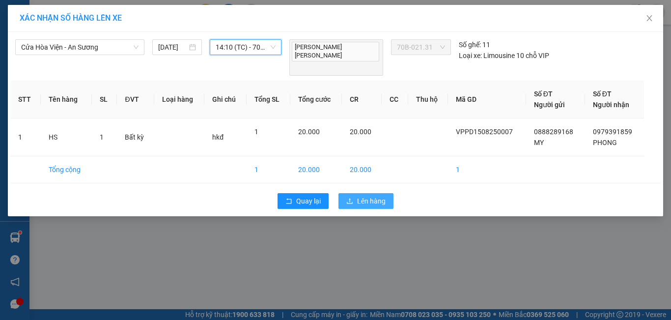
click at [381, 196] on span "Lên hàng" at bounding box center [371, 201] width 29 height 11
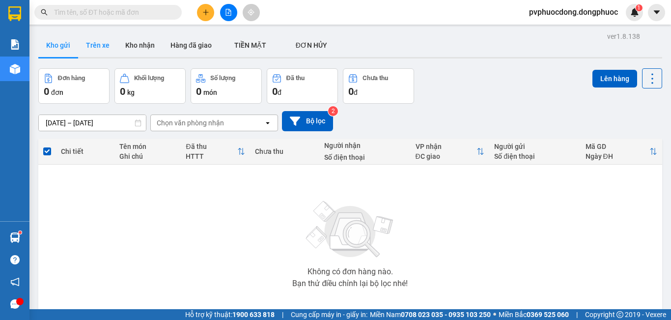
click at [95, 55] on button "Trên xe" at bounding box center [97, 45] width 39 height 24
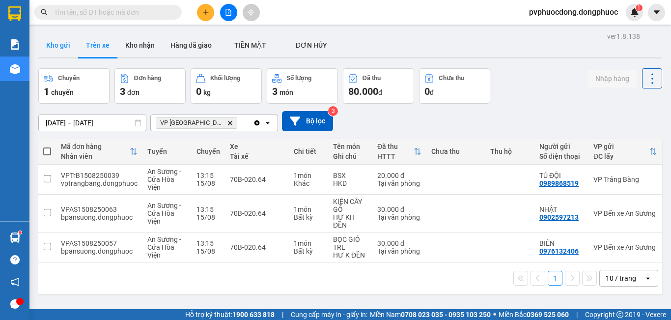
click at [71, 47] on button "Kho gửi" at bounding box center [58, 45] width 40 height 24
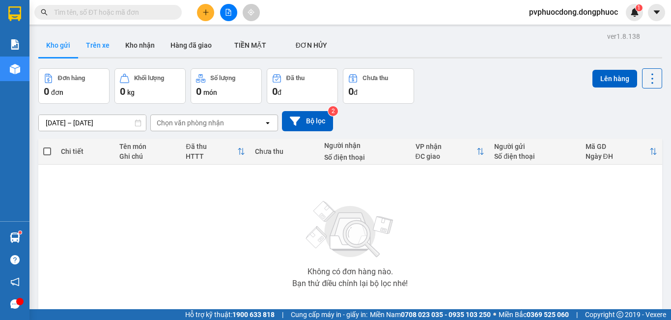
click at [88, 50] on button "Trên xe" at bounding box center [97, 45] width 39 height 24
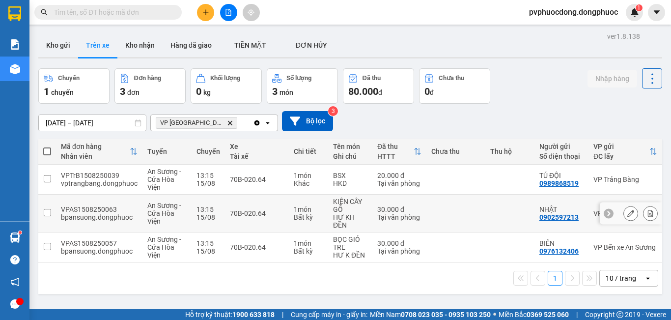
click at [225, 189] on td "70B-020.64" at bounding box center [257, 180] width 64 height 30
checkbox input "true"
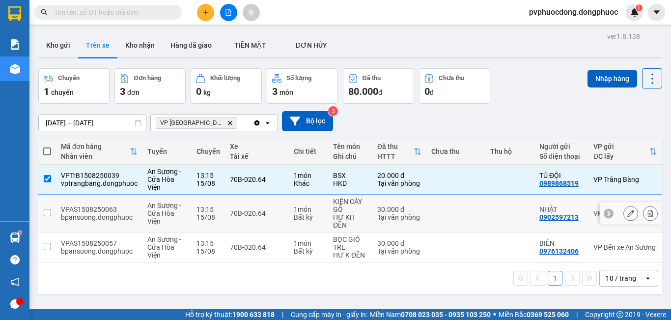
click at [233, 213] on div "70B-020.64" at bounding box center [257, 213] width 54 height 8
checkbox input "true"
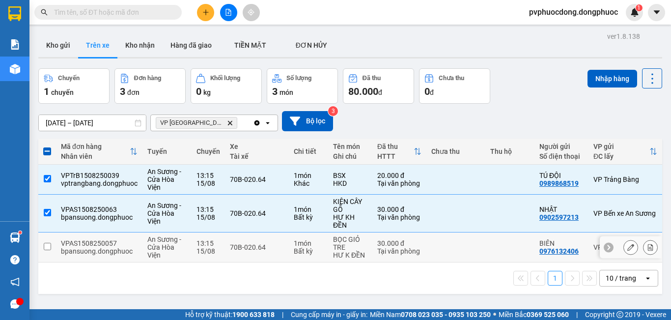
click at [237, 243] on div "70B-020.64" at bounding box center [257, 247] width 54 height 8
checkbox input "true"
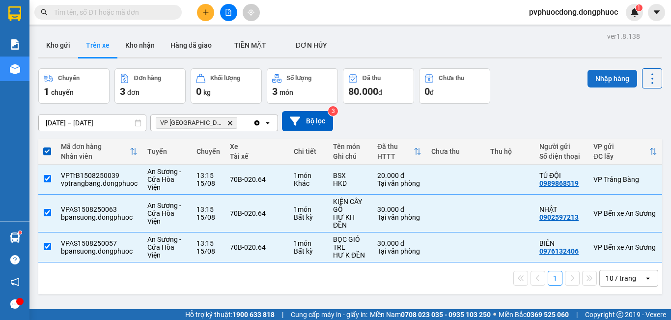
click at [588, 75] on button "Nhập hàng" at bounding box center [613, 79] width 50 height 18
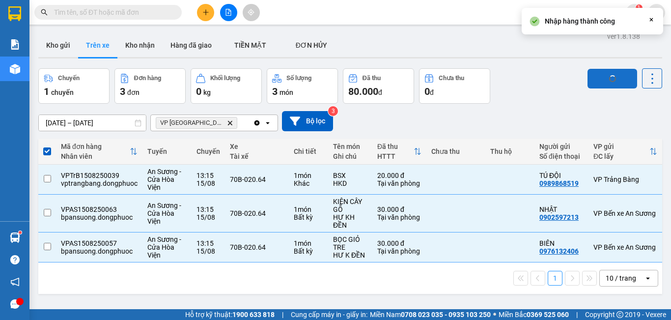
checkbox input "false"
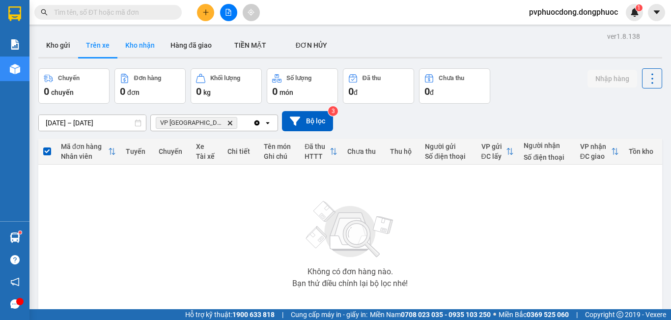
click at [134, 45] on button "Kho nhận" at bounding box center [139, 45] width 45 height 24
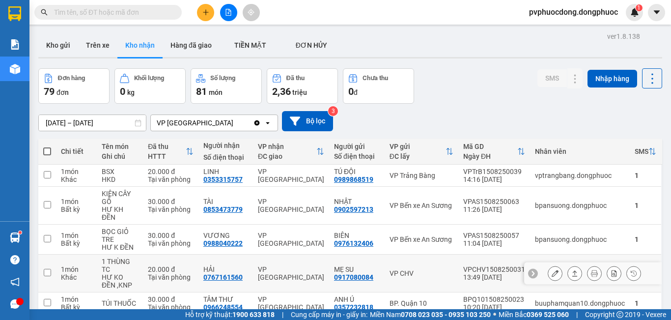
scroll to position [49, 0]
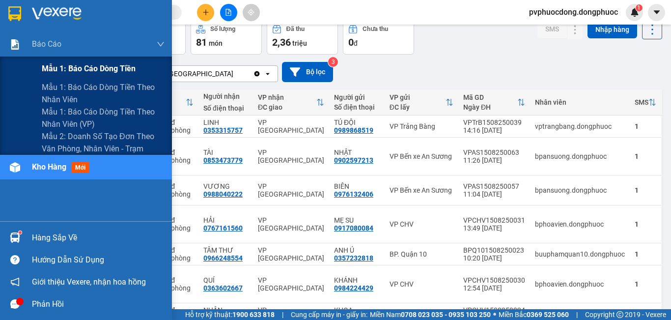
click at [78, 69] on span "Mẫu 1: Báo cáo dòng tiền" at bounding box center [89, 68] width 94 height 12
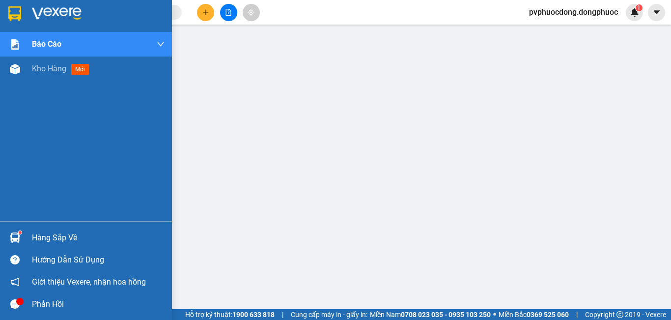
click at [12, 232] on img at bounding box center [15, 237] width 10 height 10
click at [27, 78] on div "Kho hàng mới" at bounding box center [86, 69] width 172 height 25
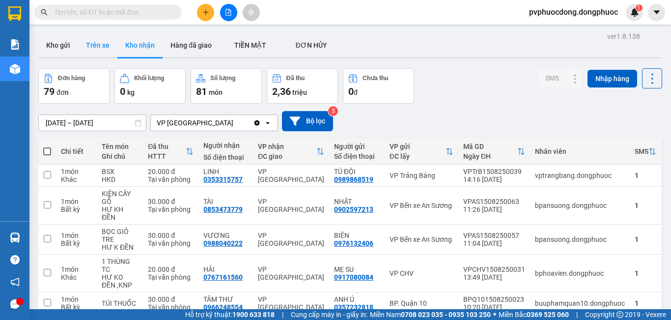
click at [97, 38] on button "Trên xe" at bounding box center [97, 45] width 39 height 24
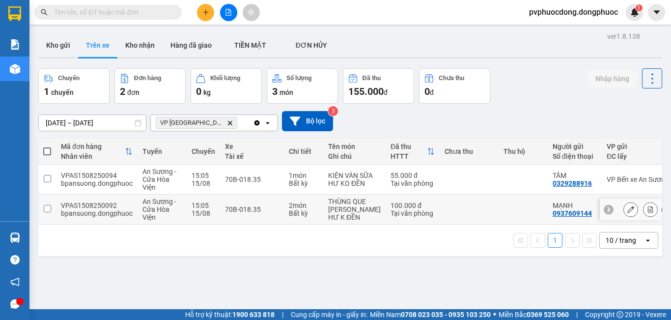
click at [293, 225] on td "2 món Bất kỳ" at bounding box center [303, 210] width 39 height 30
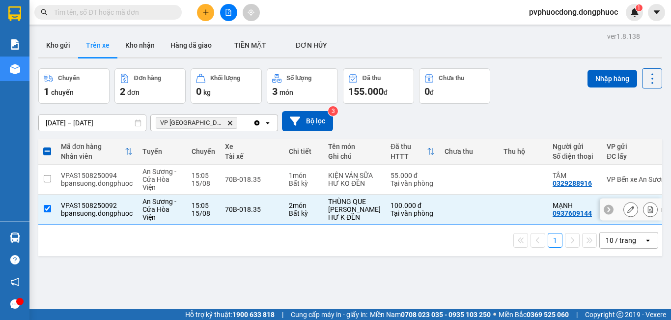
click at [274, 213] on div "70B-018.35" at bounding box center [252, 209] width 54 height 8
checkbox input "false"
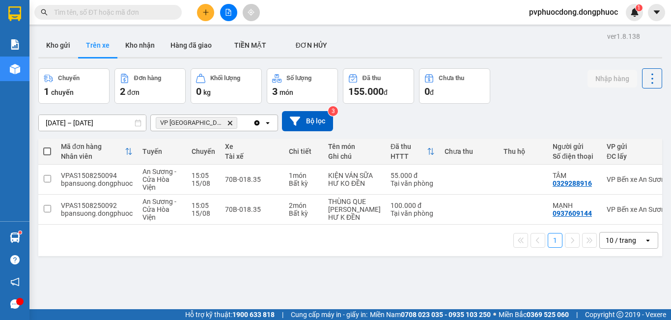
click at [140, 13] on input "text" at bounding box center [112, 12] width 116 height 11
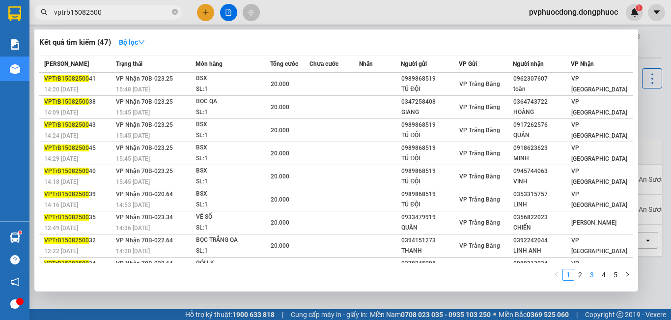
type input "vptrb15082500"
click at [595, 277] on link "3" at bounding box center [592, 274] width 11 height 11
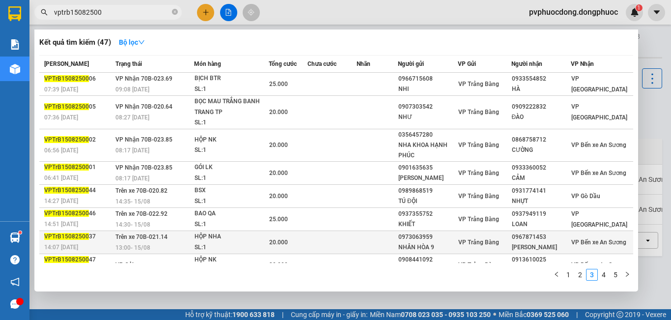
scroll to position [60, 0]
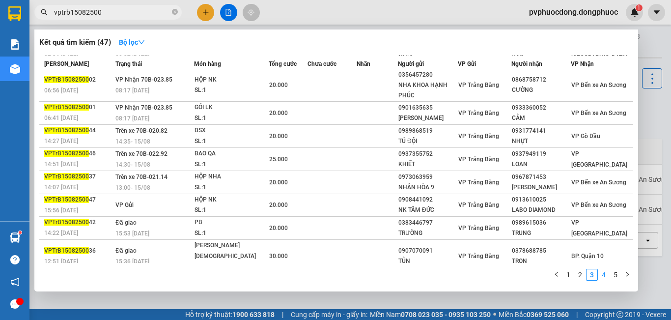
click at [601, 276] on link "4" at bounding box center [604, 274] width 11 height 11
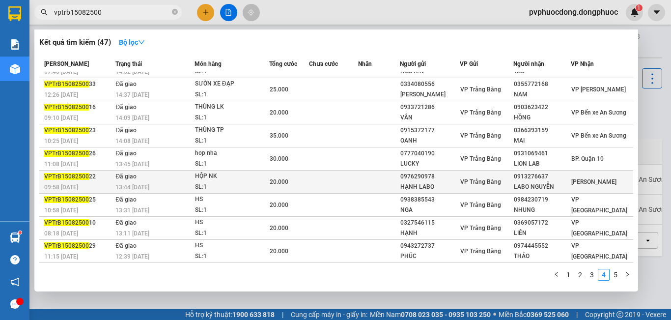
scroll to position [0, 0]
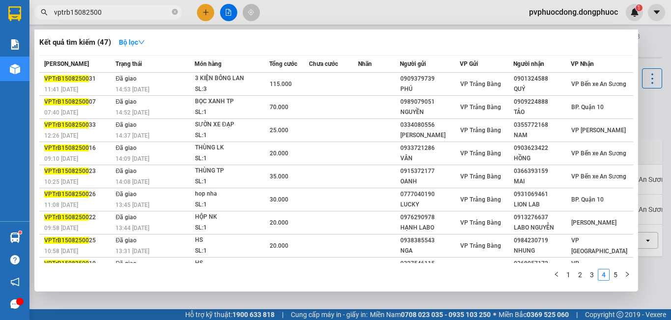
click at [290, 296] on div at bounding box center [335, 160] width 671 height 320
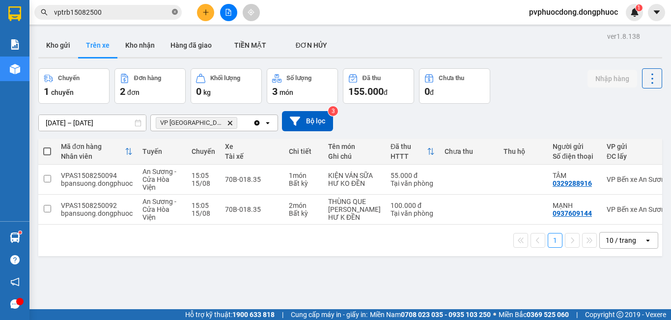
click at [175, 10] on icon "close-circle" at bounding box center [175, 12] width 6 height 6
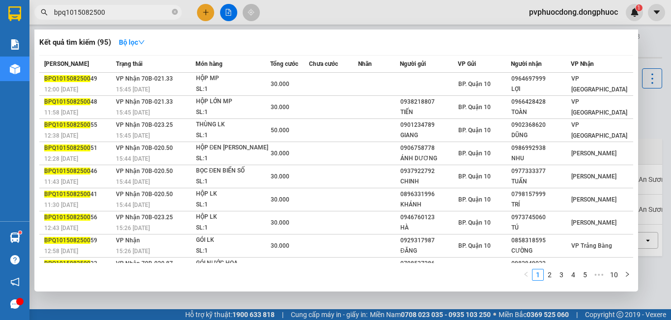
scroll to position [41, 0]
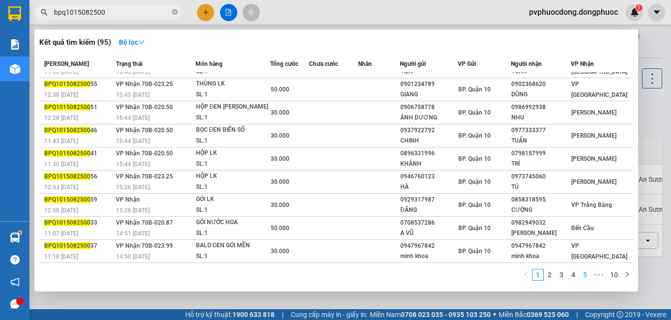
type input "bpq1015082500"
click at [584, 273] on link "5" at bounding box center [585, 274] width 11 height 11
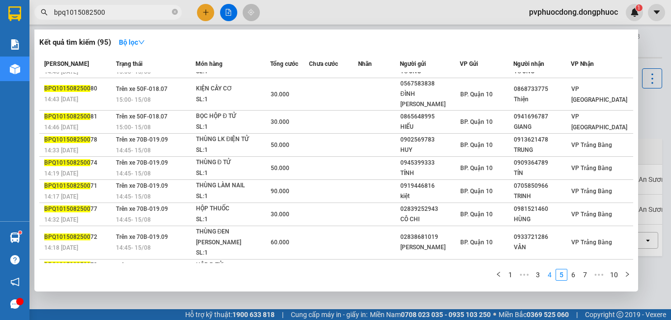
click at [548, 275] on link "4" at bounding box center [549, 274] width 11 height 11
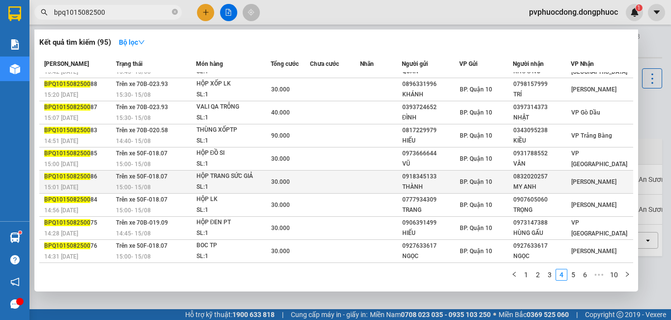
scroll to position [0, 0]
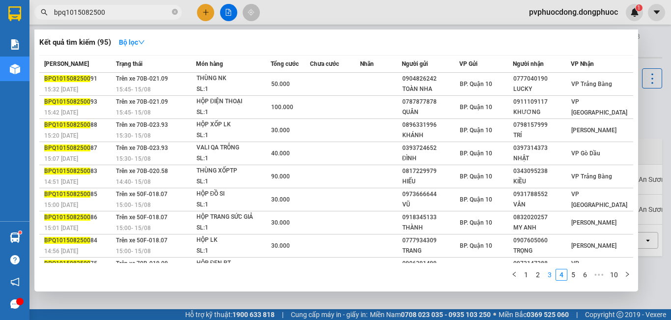
click at [548, 275] on link "3" at bounding box center [549, 274] width 11 height 11
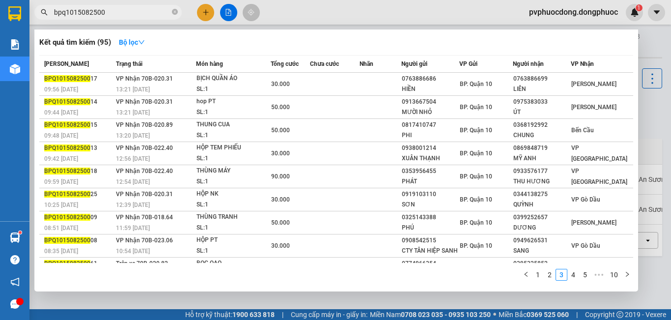
scroll to position [41, 0]
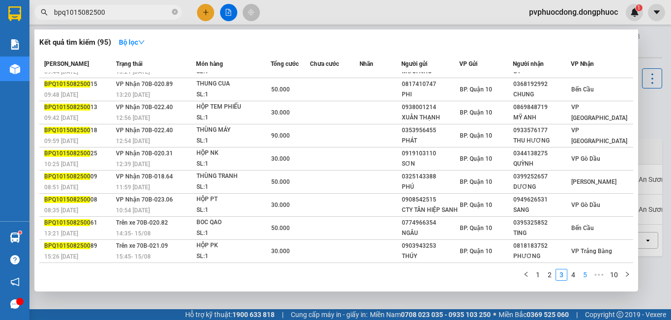
click at [583, 277] on link "5" at bounding box center [585, 274] width 11 height 11
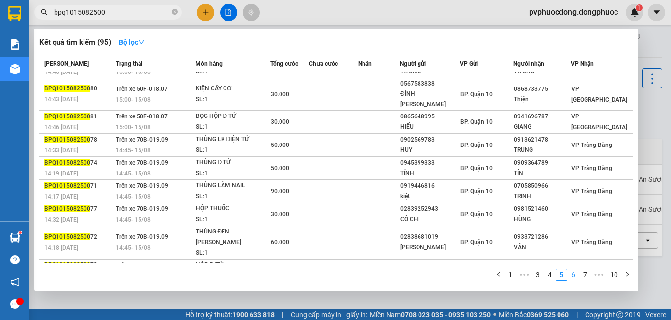
click at [575, 277] on link "6" at bounding box center [573, 274] width 11 height 11
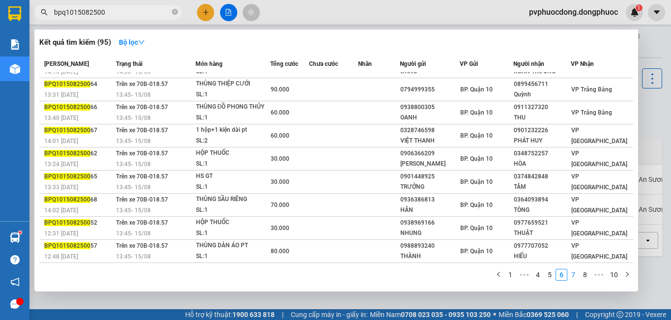
click at [575, 274] on link "7" at bounding box center [573, 274] width 11 height 11
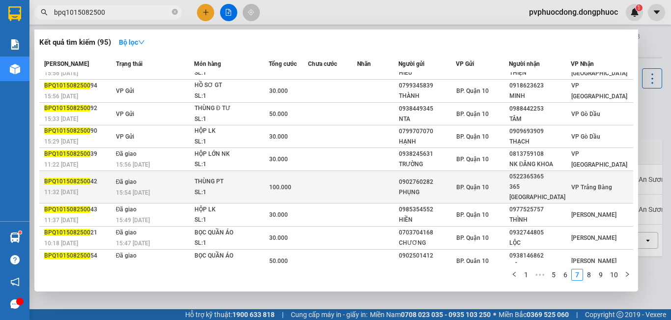
scroll to position [0, 0]
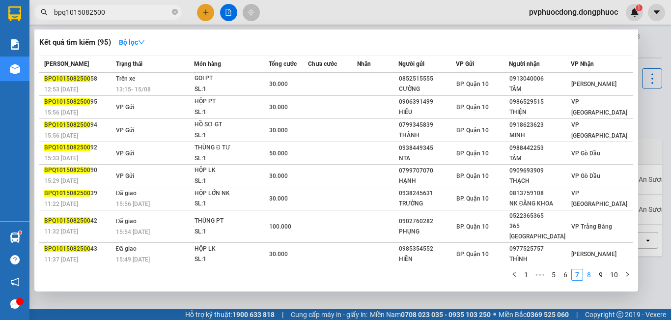
click at [592, 276] on link "8" at bounding box center [589, 274] width 11 height 11
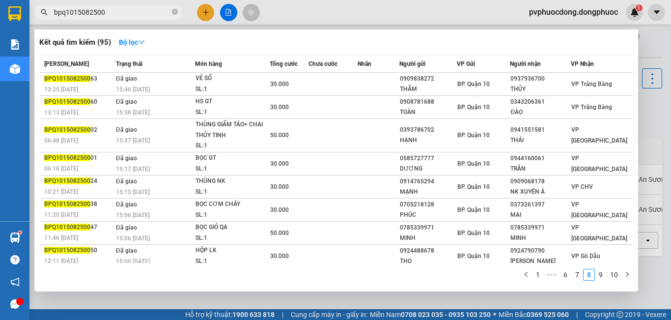
click at [190, 295] on div at bounding box center [335, 160] width 671 height 320
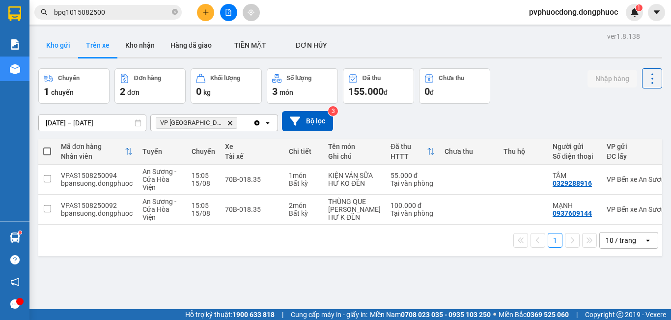
click at [59, 44] on button "Kho gửi" at bounding box center [58, 45] width 40 height 24
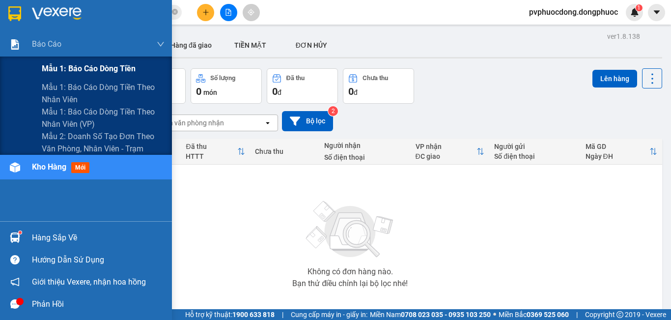
click at [56, 69] on span "Mẫu 1: Báo cáo dòng tiền" at bounding box center [89, 68] width 94 height 12
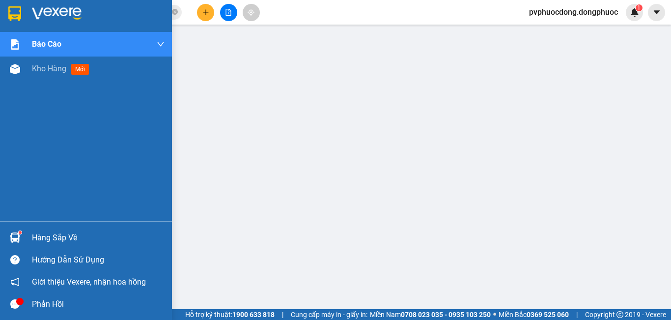
click at [48, 236] on div "Hàng sắp về" at bounding box center [98, 237] width 133 height 15
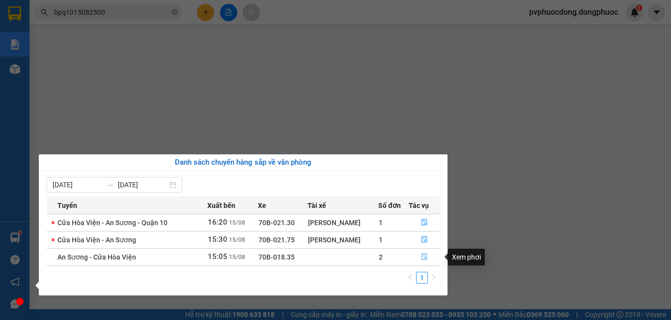
click at [425, 257] on icon "file-done" at bounding box center [425, 257] width 6 height 7
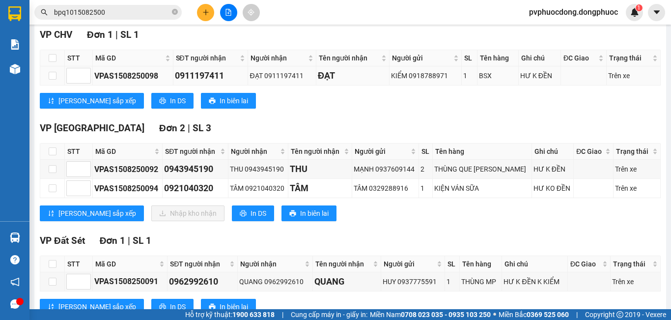
scroll to position [49, 0]
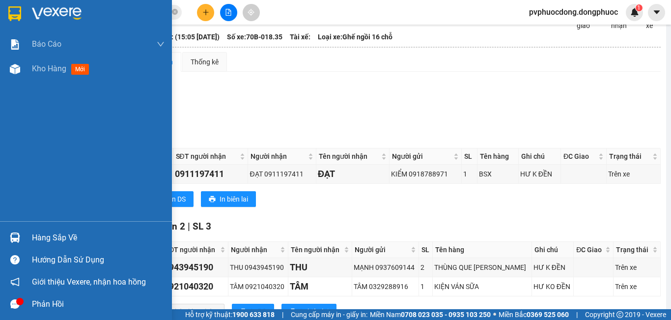
click at [37, 237] on div "Hàng sắp về" at bounding box center [98, 237] width 133 height 15
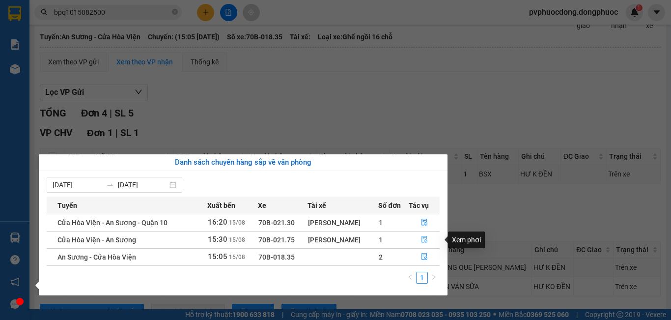
click at [426, 239] on icon "file-done" at bounding box center [424, 239] width 7 height 7
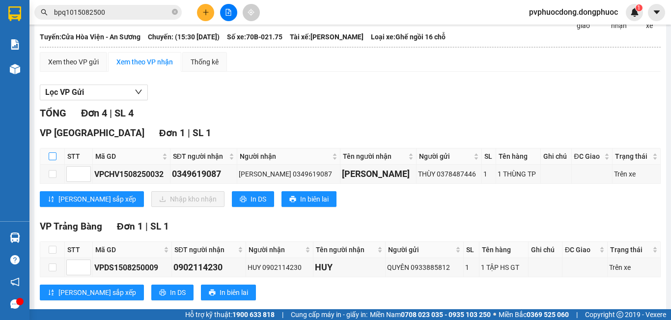
click at [55, 160] on label at bounding box center [53, 156] width 8 height 11
click at [55, 160] on input "checkbox" at bounding box center [53, 156] width 8 height 8
checkbox input "true"
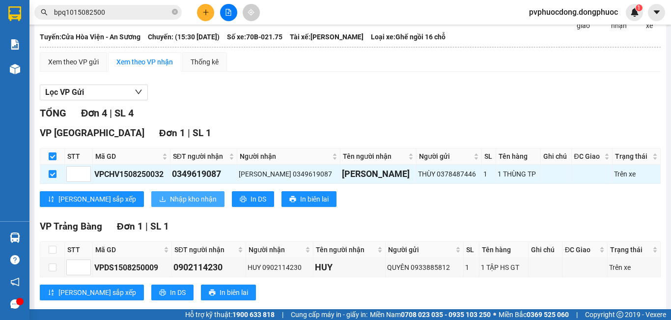
click at [170, 204] on span "Nhập kho nhận" at bounding box center [193, 199] width 47 height 11
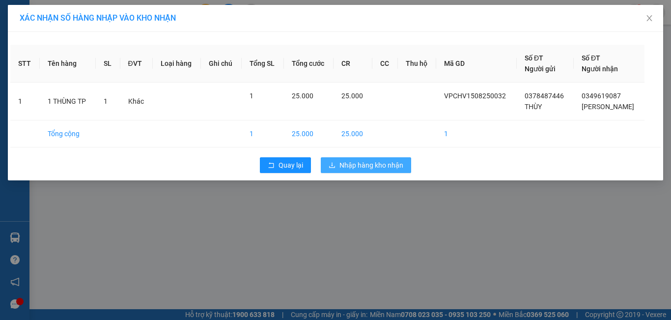
click at [382, 169] on span "Nhập hàng kho nhận" at bounding box center [372, 165] width 64 height 11
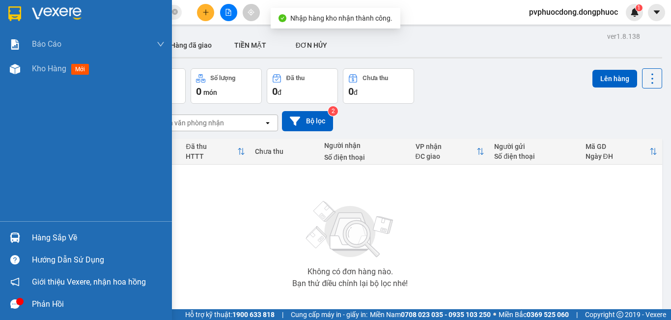
click at [50, 238] on div "Hàng sắp về" at bounding box center [98, 237] width 133 height 15
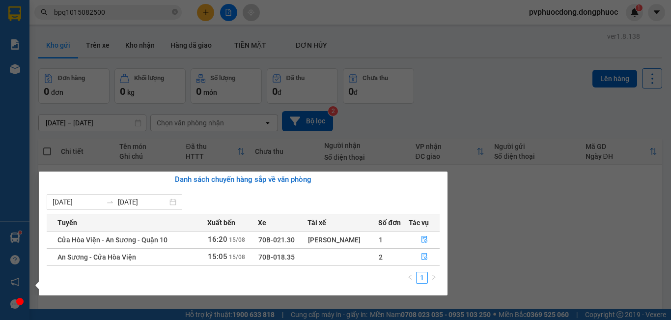
click at [561, 227] on section "Kết quả [PERSON_NAME] ( 95 ) Bộ lọc Mã ĐH Trạng thái Món hàng Tổng [PERSON_NAME…" at bounding box center [335, 160] width 671 height 320
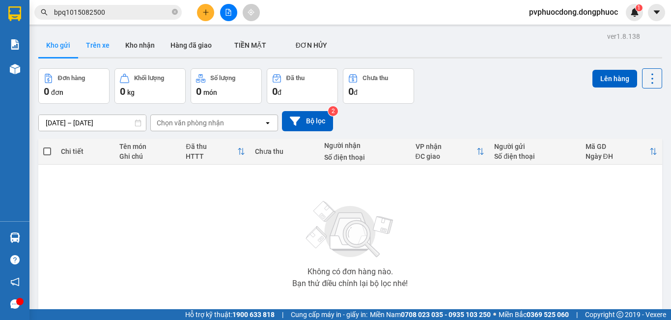
click at [92, 53] on button "Trên xe" at bounding box center [97, 45] width 39 height 24
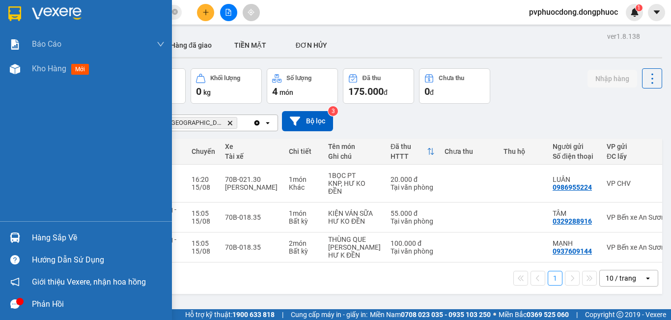
click at [57, 234] on div "Hàng sắp về" at bounding box center [98, 237] width 133 height 15
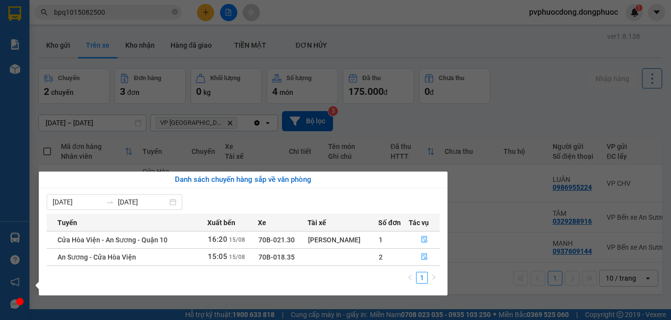
click at [513, 69] on section "Kết quả [PERSON_NAME] ( 95 ) Bộ lọc Mã ĐH Trạng thái Món hàng Tổng [PERSON_NAME…" at bounding box center [335, 160] width 671 height 320
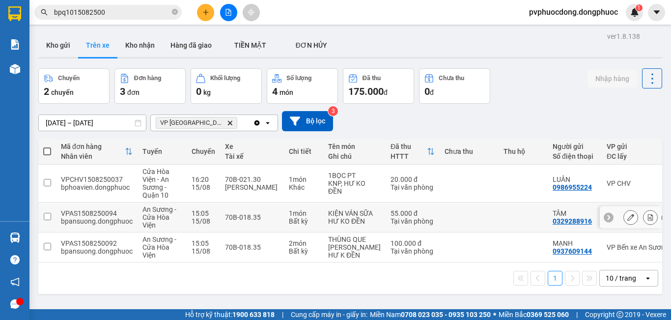
click at [46, 220] on input "checkbox" at bounding box center [47, 216] width 7 height 7
checkbox input "true"
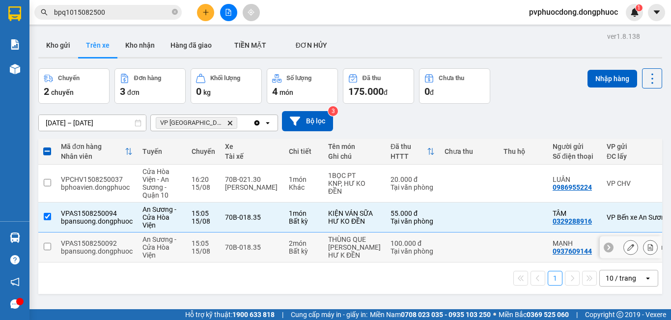
click at [46, 250] on input "checkbox" at bounding box center [47, 246] width 7 height 7
checkbox input "true"
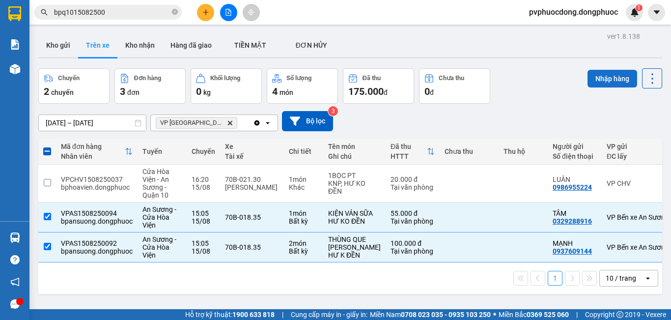
click at [605, 76] on button "Nhập hàng" at bounding box center [613, 79] width 50 height 18
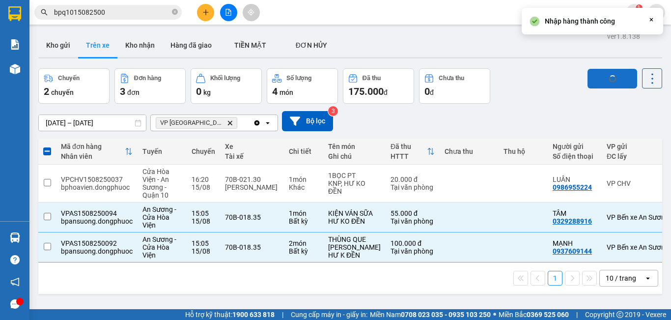
checkbox input "false"
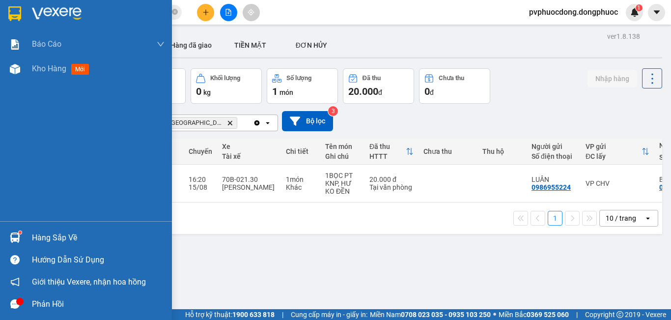
click at [44, 234] on div "Hàng sắp về" at bounding box center [98, 237] width 133 height 15
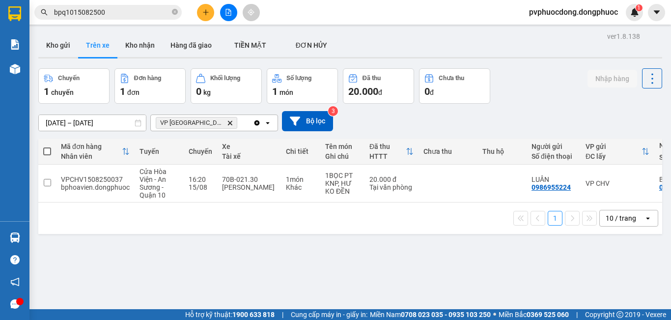
click at [554, 96] on section "Kết quả [PERSON_NAME] ( 95 ) Bộ lọc Mã ĐH Trạng thái Món hàng Tổng [PERSON_NAME…" at bounding box center [335, 160] width 671 height 320
click at [45, 182] on input "checkbox" at bounding box center [47, 182] width 7 height 7
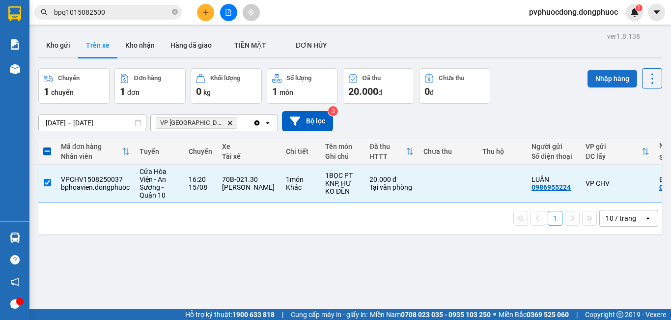
click at [595, 75] on button "Nhập hàng" at bounding box center [613, 79] width 50 height 18
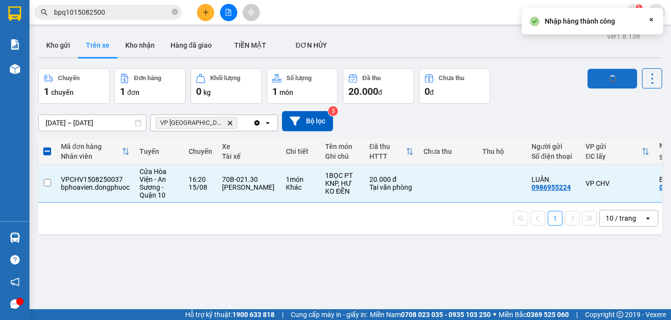
checkbox input "false"
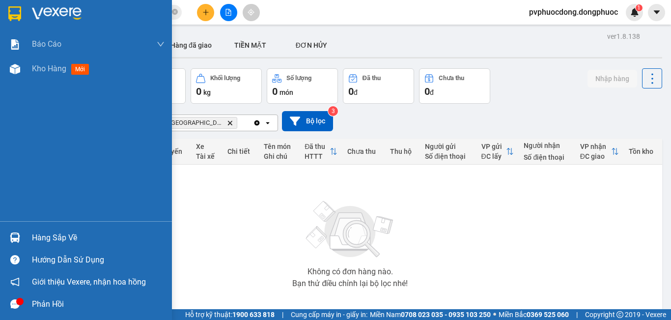
click at [39, 233] on div "Hàng sắp về" at bounding box center [98, 237] width 133 height 15
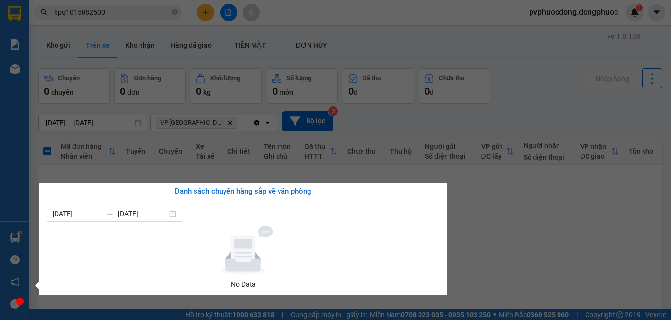
click at [487, 262] on section "Kết quả [PERSON_NAME] ( 95 ) Bộ lọc Mã ĐH Trạng thái Món hàng Tổng [PERSON_NAME…" at bounding box center [335, 160] width 671 height 320
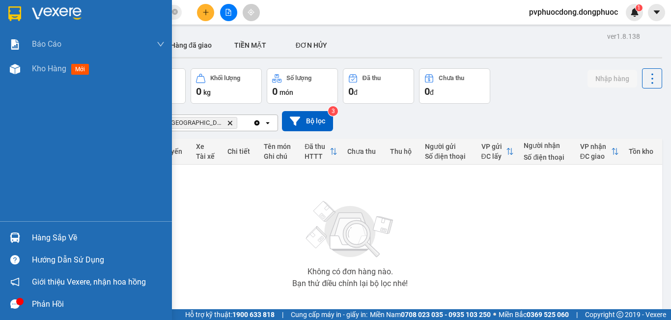
click at [30, 237] on div "Hàng sắp về" at bounding box center [86, 238] width 172 height 22
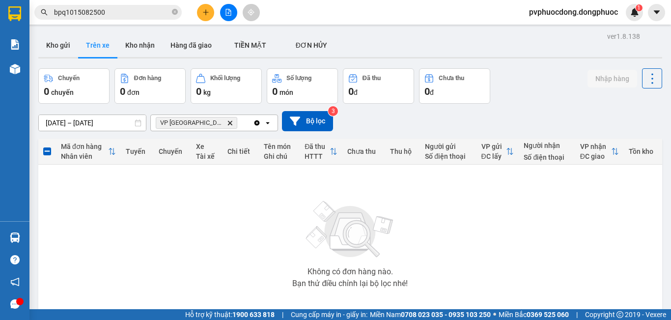
drag, startPoint x: 552, startPoint y: 246, endPoint x: 355, endPoint y: 147, distance: 220.4
click at [549, 244] on section "Kết quả [PERSON_NAME] ( 95 ) Bộ lọc Mã ĐH Trạng thái Món hàng Tổng [PERSON_NAME…" at bounding box center [335, 160] width 671 height 320
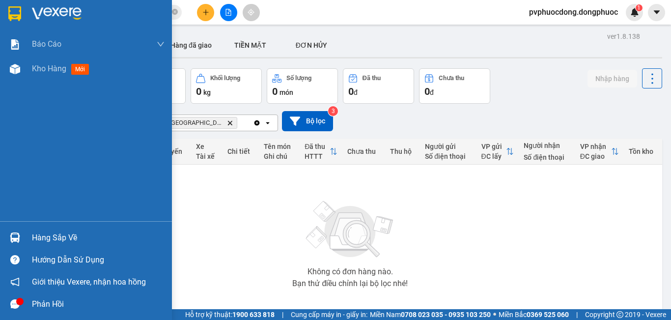
click at [51, 237] on div "Hàng sắp về" at bounding box center [98, 237] width 133 height 15
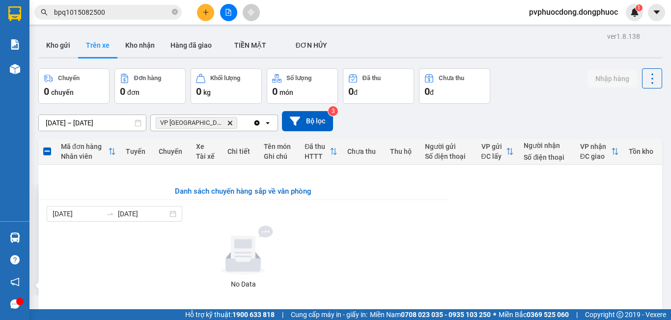
click at [542, 244] on section "Kết quả [PERSON_NAME] ( 95 ) Bộ lọc Mã ĐH Trạng thái Món hàng Tổng [PERSON_NAME…" at bounding box center [335, 160] width 671 height 320
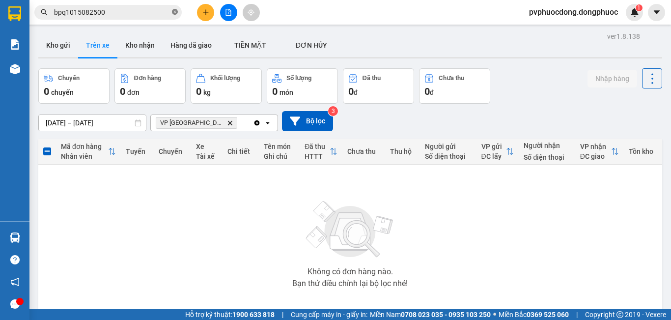
click at [177, 12] on icon "close-circle" at bounding box center [175, 12] width 6 height 6
click at [140, 45] on button "Kho nhận" at bounding box center [139, 45] width 45 height 24
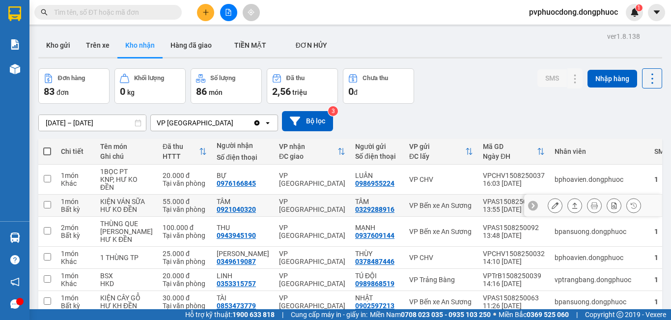
scroll to position [49, 0]
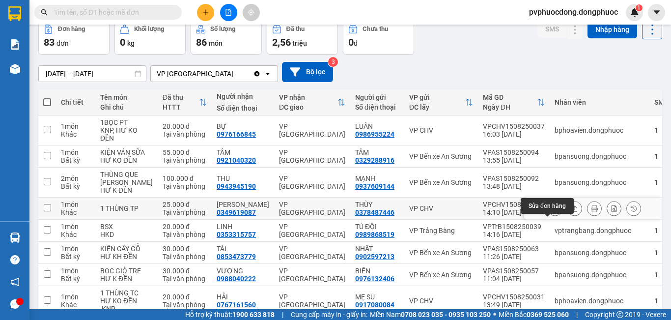
click at [552, 212] on icon at bounding box center [555, 208] width 7 height 7
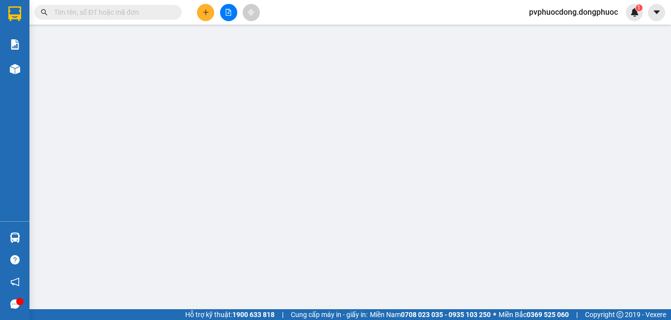
type input "0378487446"
type input "THÙY"
type input "0349619087"
type input "[PERSON_NAME]"
type input "25.000"
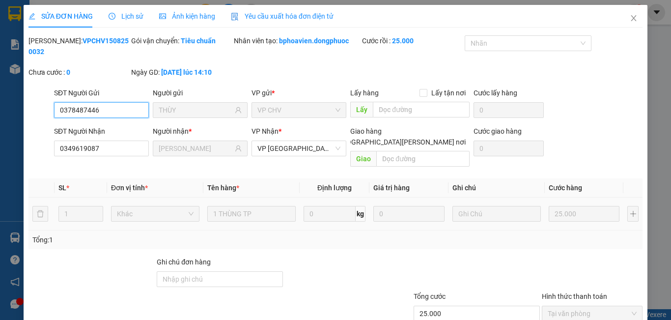
scroll to position [46, 0]
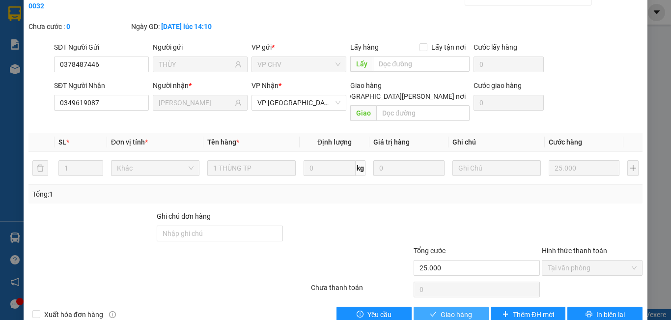
click at [443, 309] on span "Giao hàng" at bounding box center [456, 314] width 31 height 11
